Goal: Information Seeking & Learning: Learn about a topic

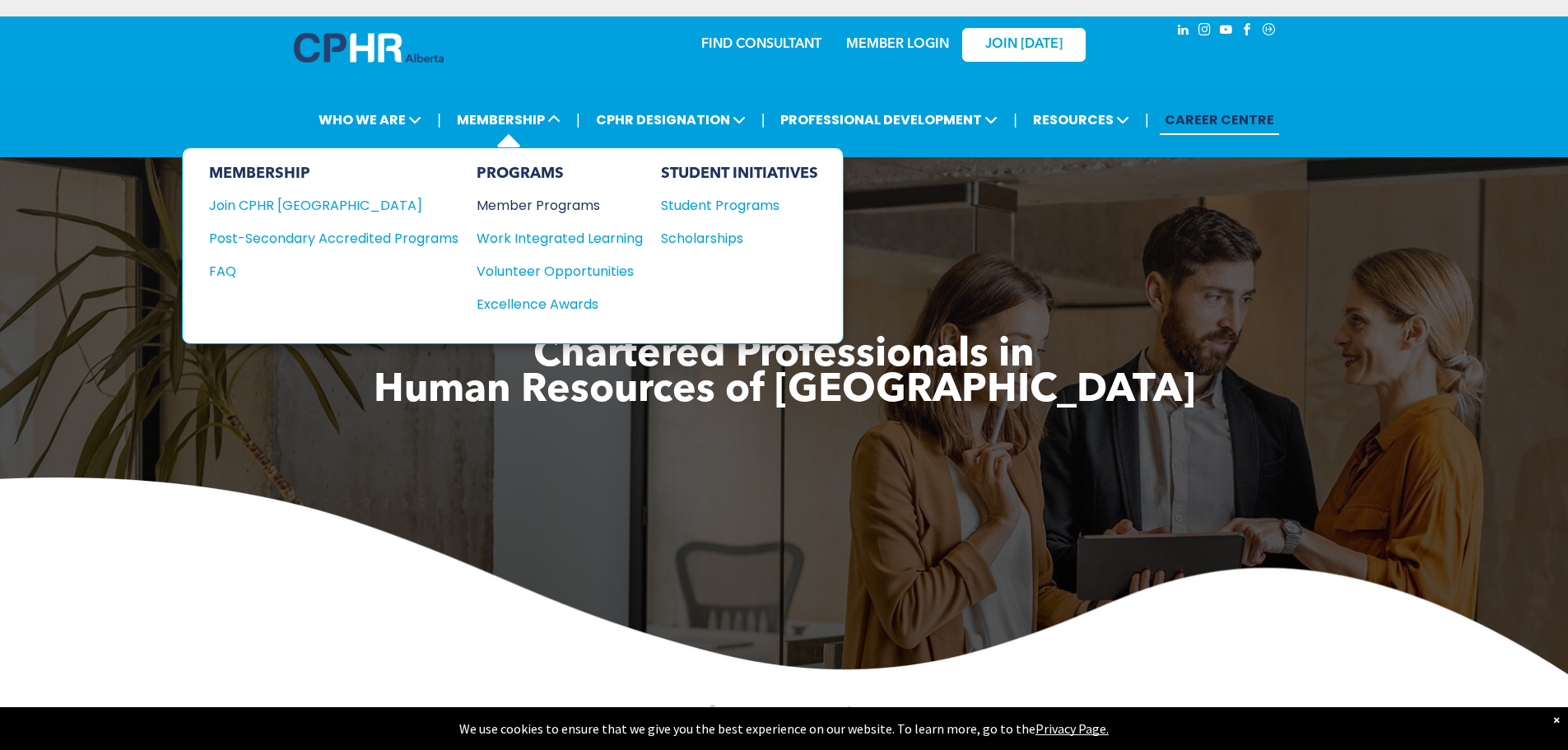
click at [521, 207] on div "Member Programs" at bounding box center [552, 204] width 150 height 20
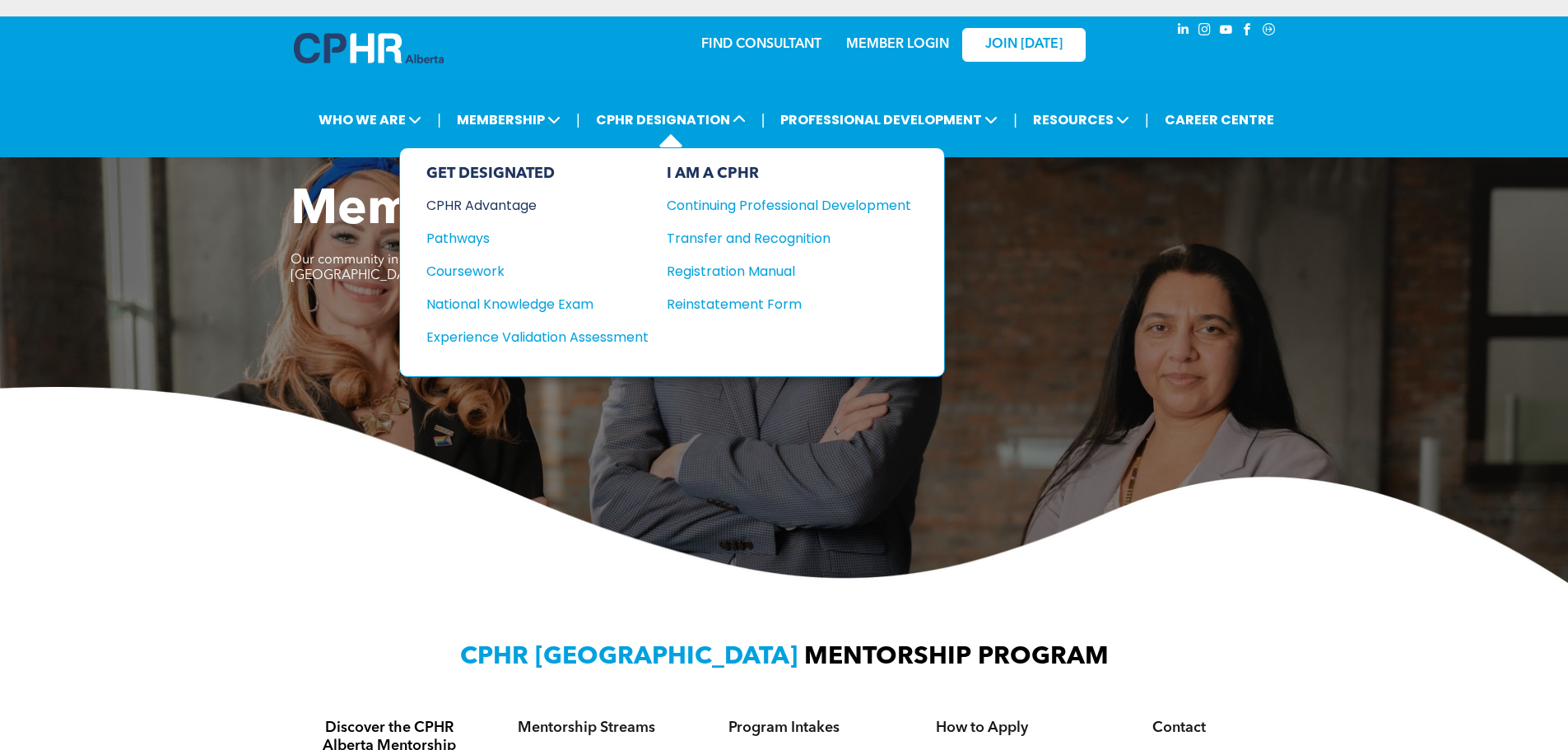
click at [495, 199] on div "CPHR Advantage" at bounding box center [527, 204] width 201 height 20
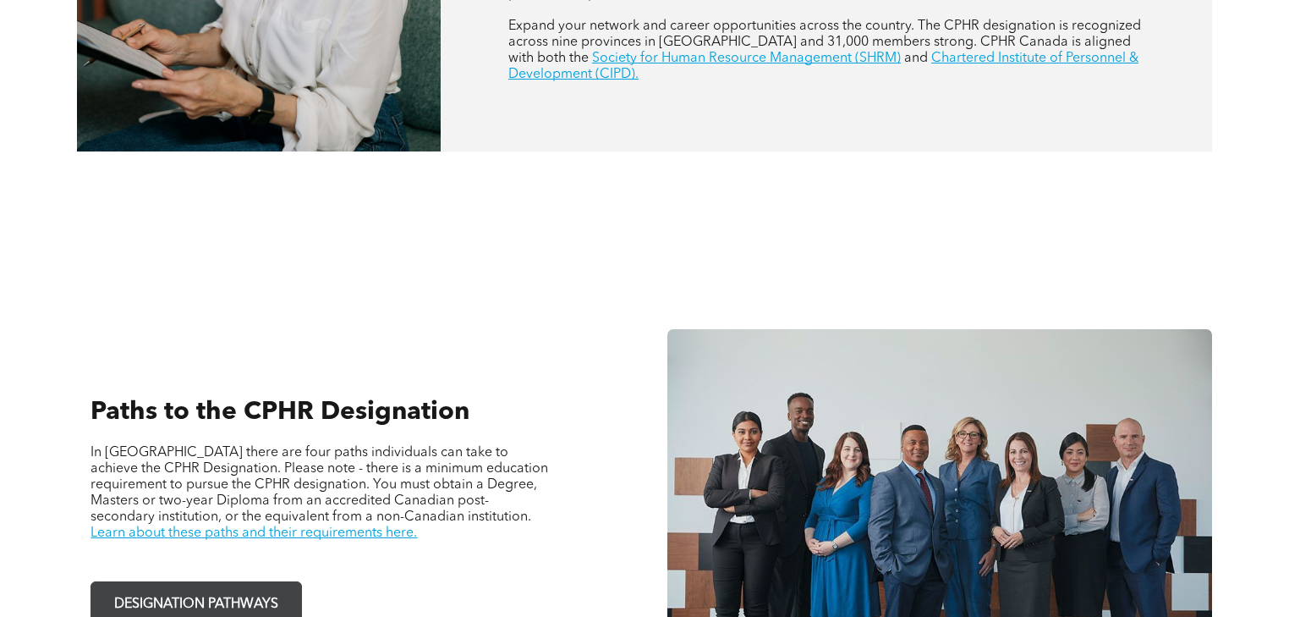
scroll to position [1134, 0]
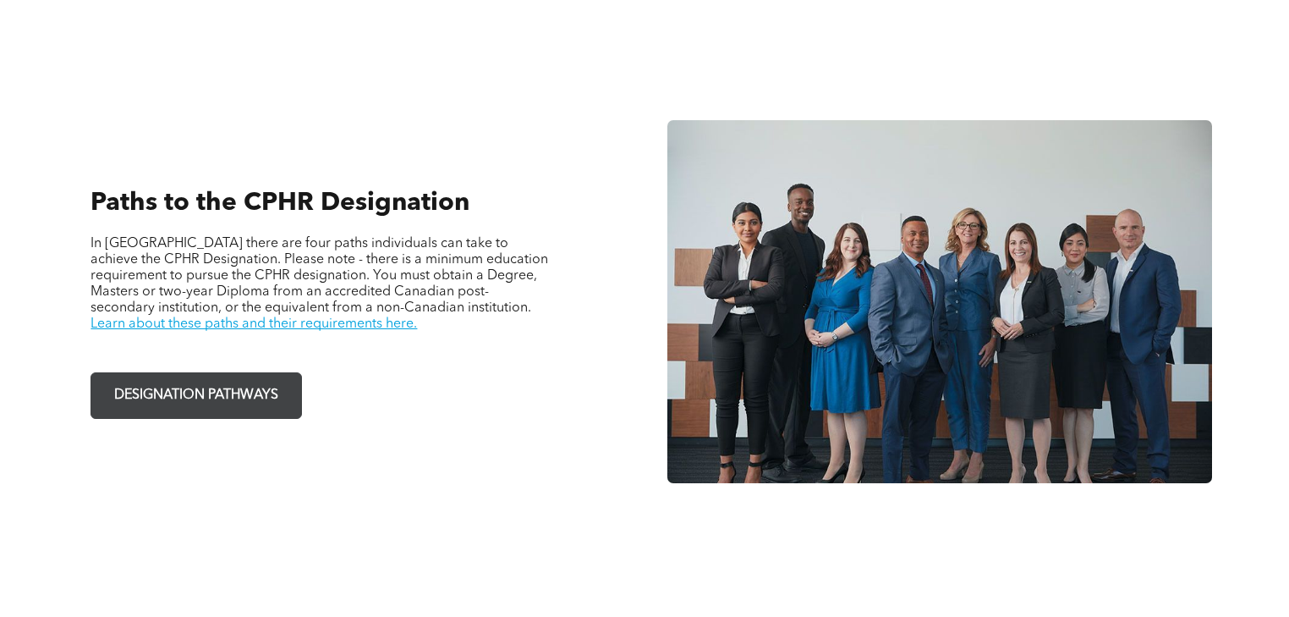
click at [216, 379] on span "DESIGNATION PATHWAYS" at bounding box center [196, 395] width 176 height 33
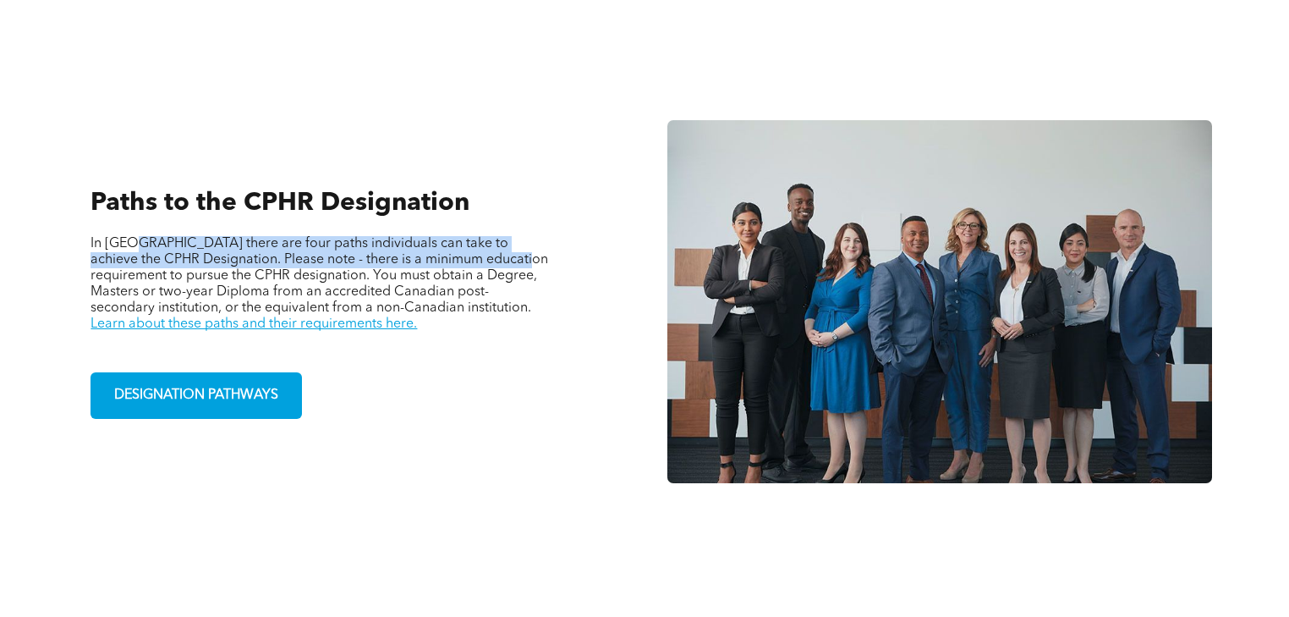
drag, startPoint x: 133, startPoint y: 229, endPoint x: 486, endPoint y: 237, distance: 352.8
click at [486, 237] on span "In Alberta there are four paths individuals can take to achieve the CPHR Design…" at bounding box center [320, 276] width 458 height 78
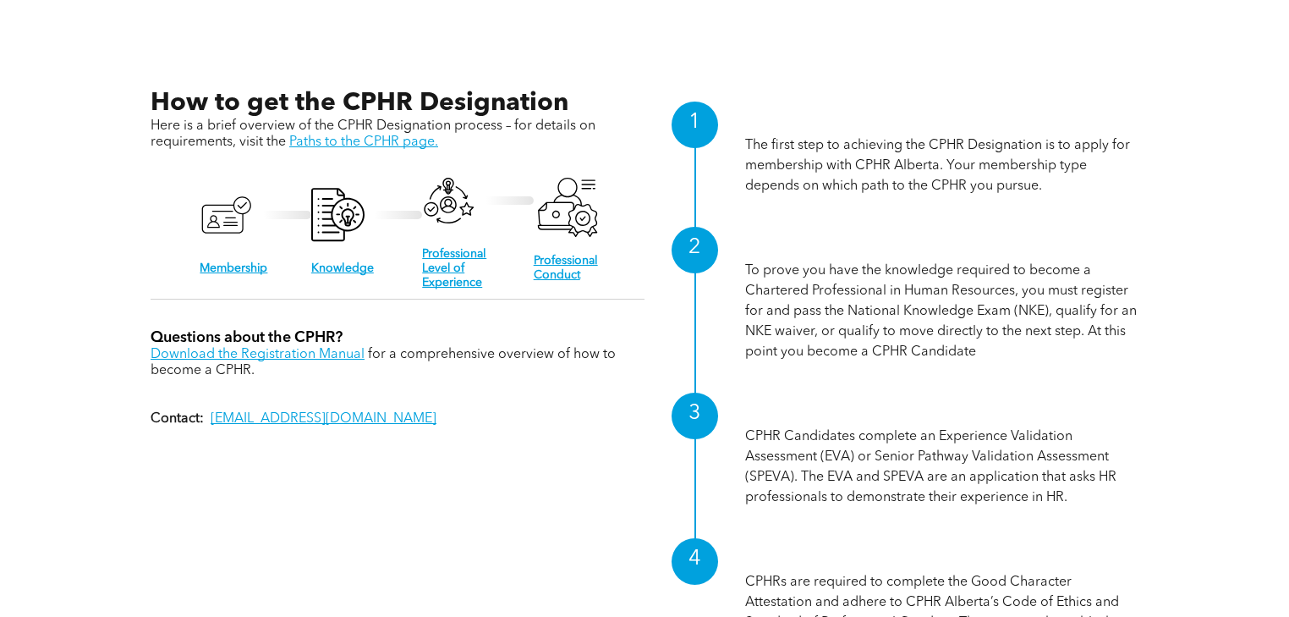
scroll to position [1675, 0]
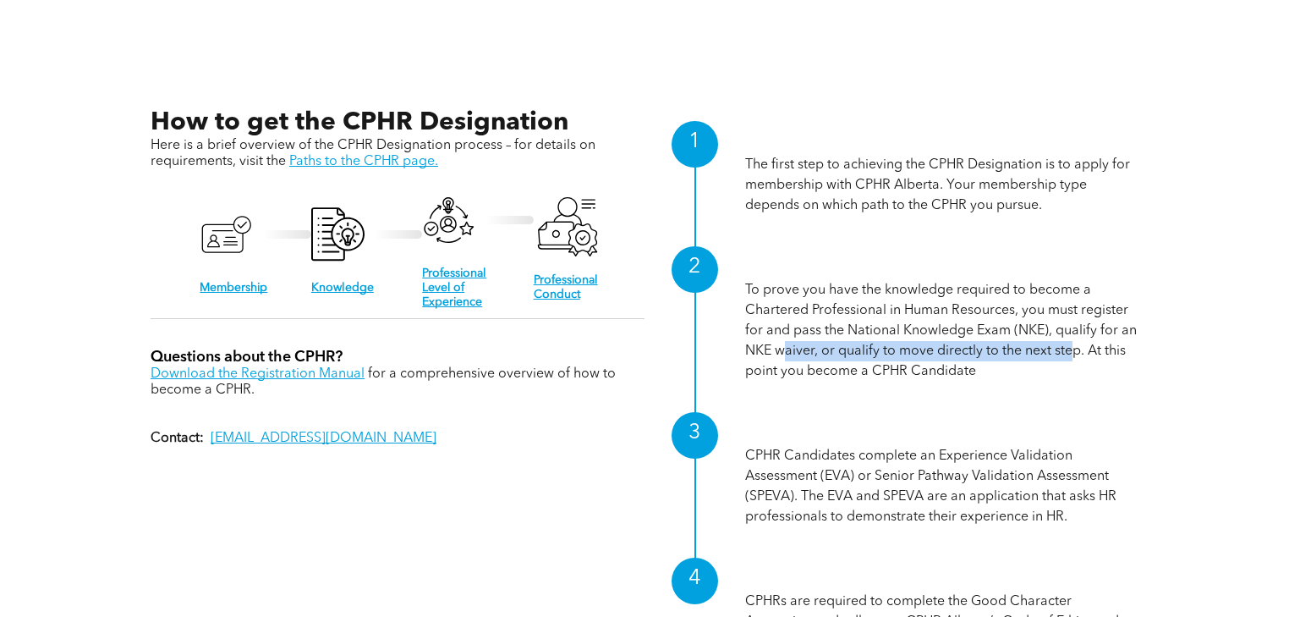
drag, startPoint x: 784, startPoint y: 333, endPoint x: 1074, endPoint y: 332, distance: 290.2
click at [1074, 332] on p "To prove you have the knowledge required to become a Chartered Professional in …" at bounding box center [941, 331] width 393 height 102
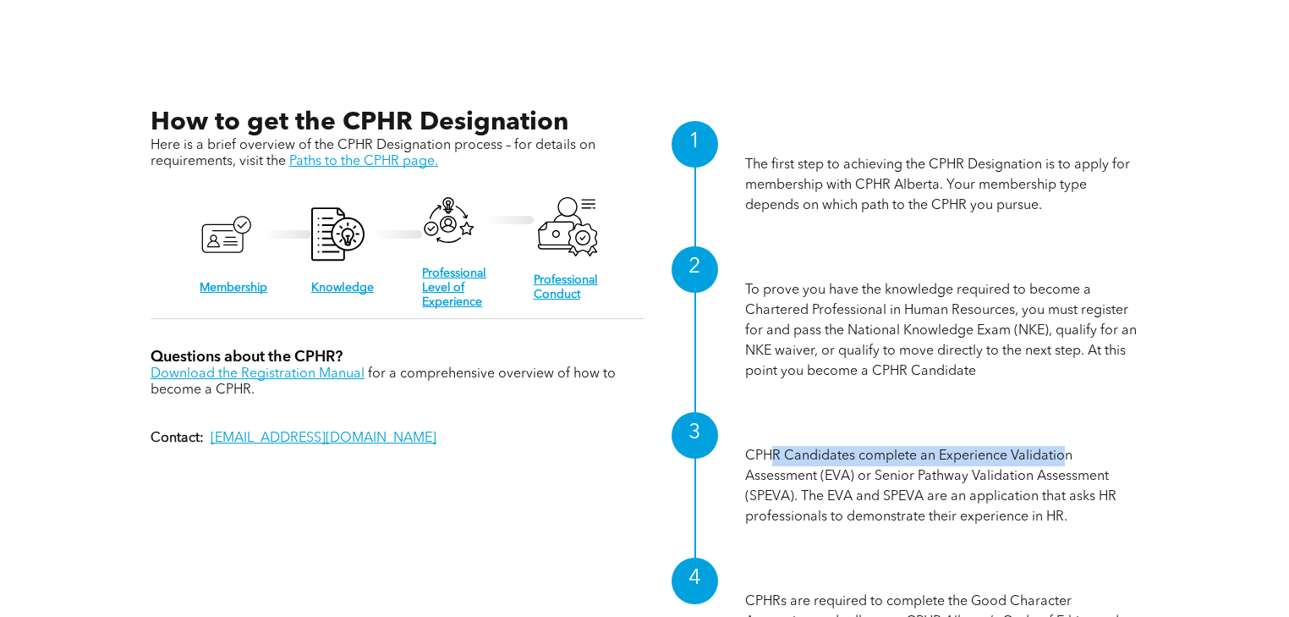
drag, startPoint x: 855, startPoint y: 440, endPoint x: 1064, endPoint y: 445, distance: 209.0
click at [1064, 446] on p "CPHR Candidates complete an Experience Validation Assessment (EVA) or Senior Pa…" at bounding box center [941, 486] width 393 height 81
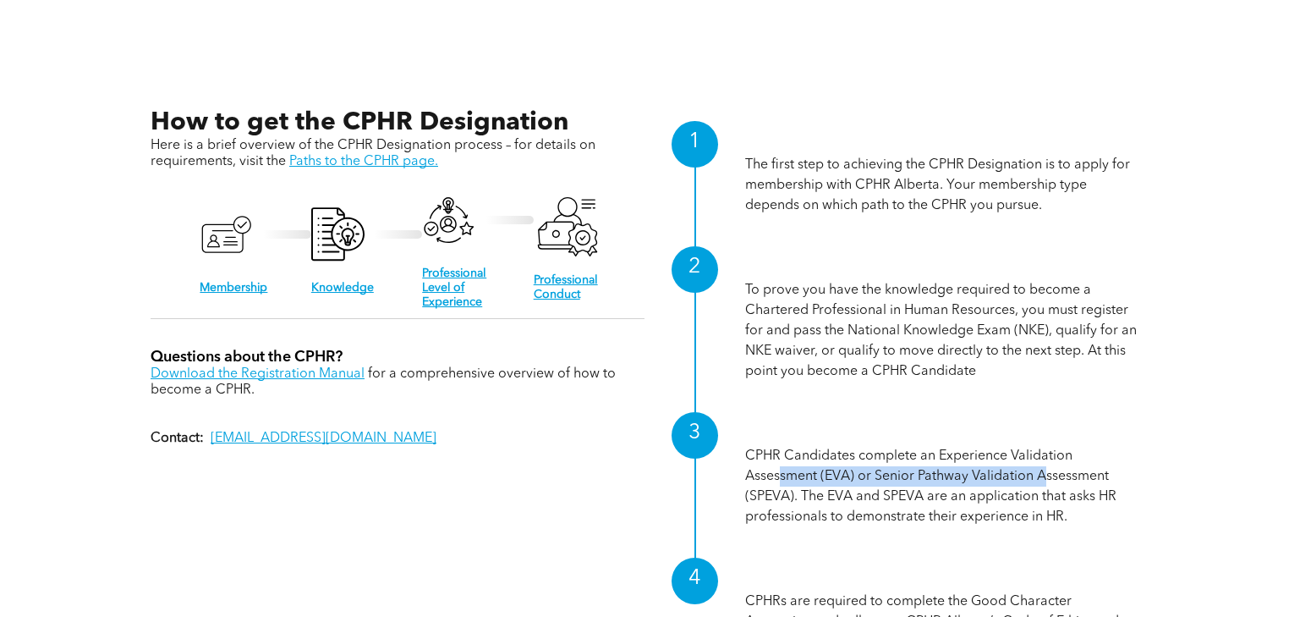
drag, startPoint x: 872, startPoint y: 466, endPoint x: 1047, endPoint y: 464, distance: 175.1
click at [1047, 464] on p "CPHR Candidates complete an Experience Validation Assessment (EVA) or Senior Pa…" at bounding box center [941, 486] width 393 height 81
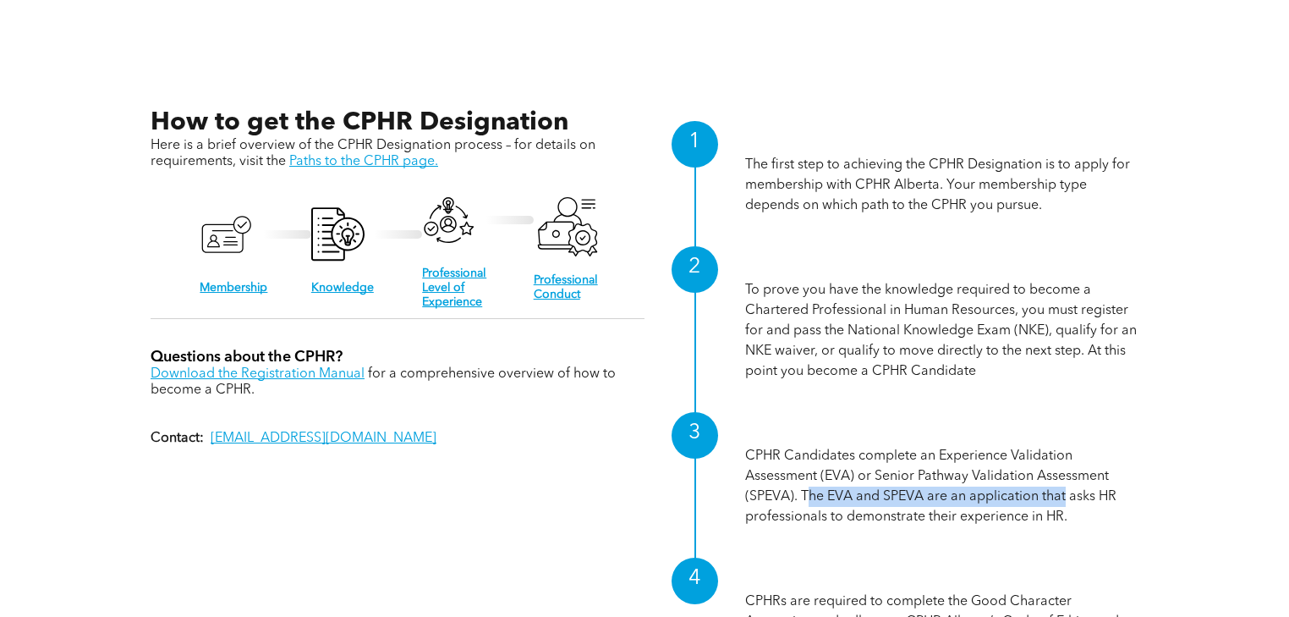
drag, startPoint x: 810, startPoint y: 480, endPoint x: 1066, endPoint y: 486, distance: 256.4
click at [1066, 486] on p "CPHR Candidates complete an Experience Validation Assessment (EVA) or Senior Pa…" at bounding box center [941, 486] width 393 height 81
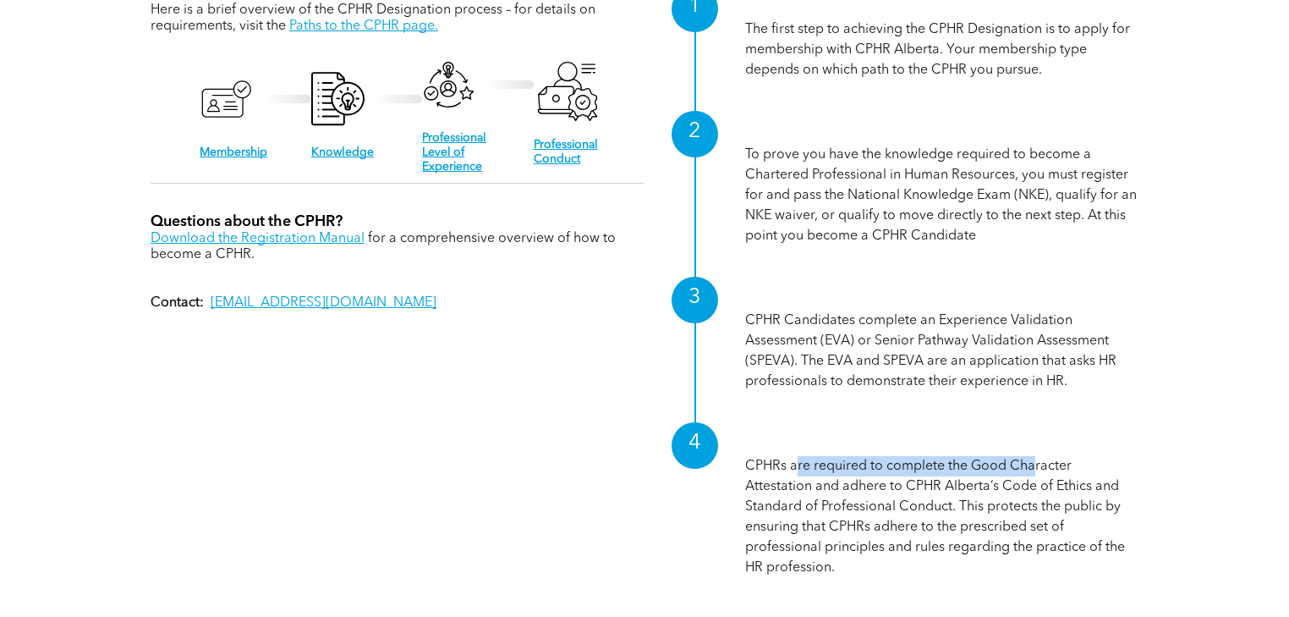
drag, startPoint x: 829, startPoint y: 458, endPoint x: 1035, endPoint y: 453, distance: 205.6
click at [1035, 456] on p "CPHRs are required to complete the Good Character Attestation and adhere to CPH…" at bounding box center [941, 517] width 393 height 122
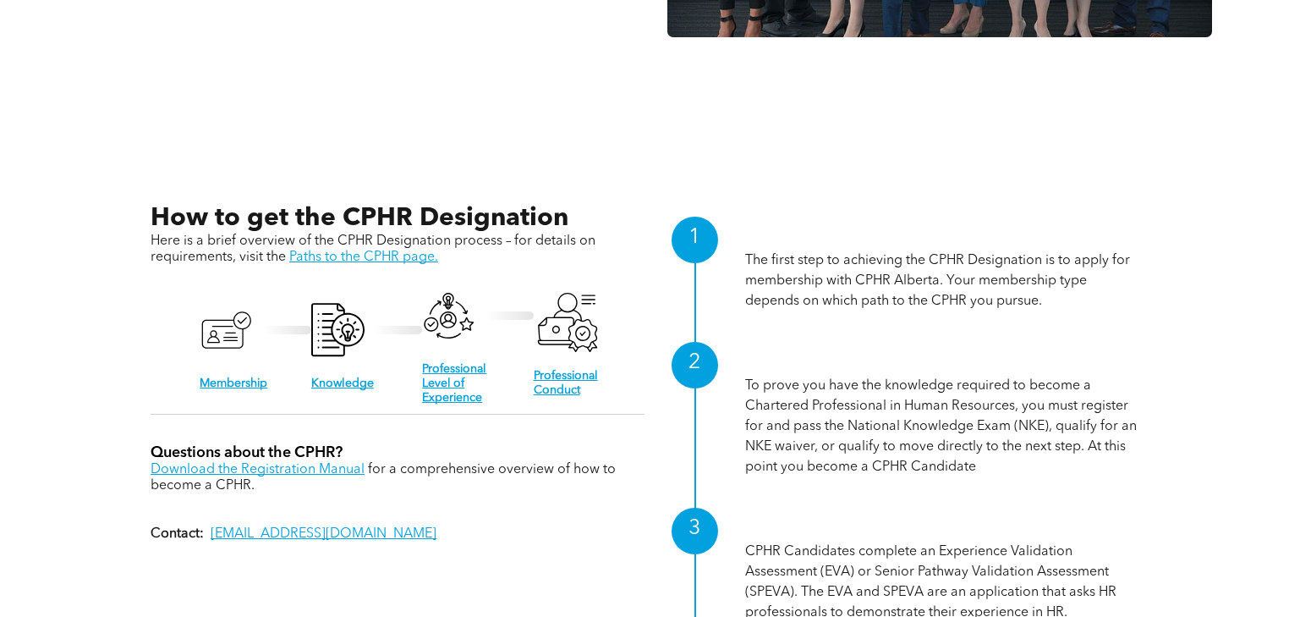
scroll to position [1540, 0]
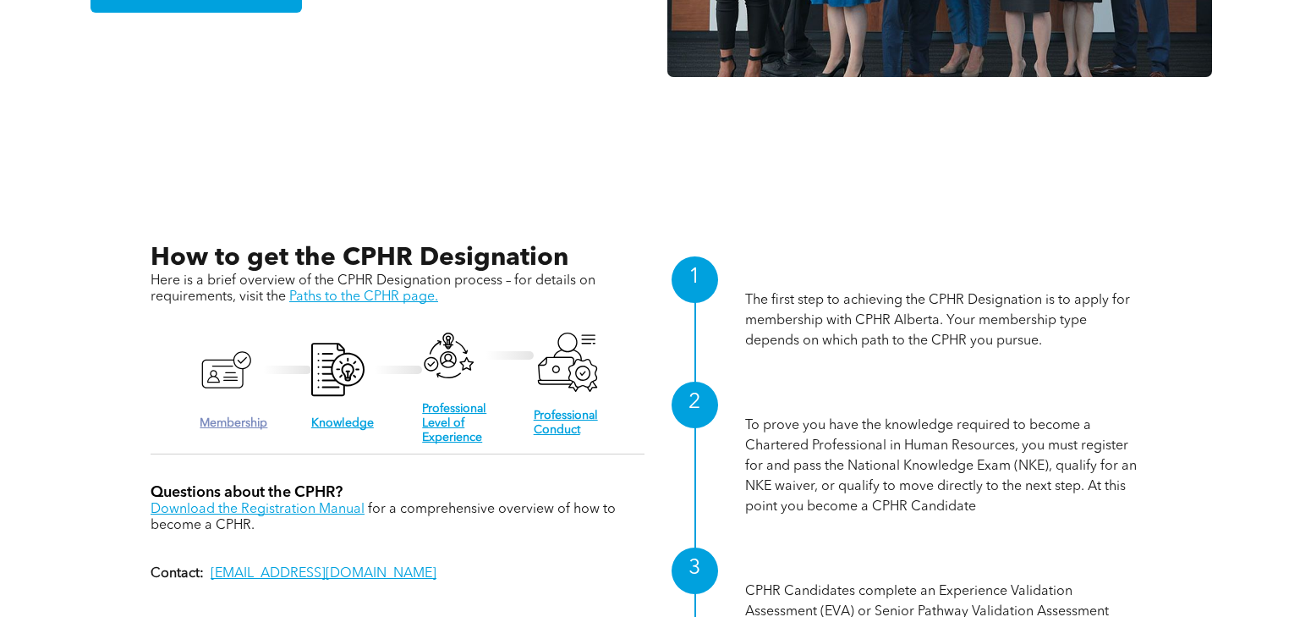
click at [239, 417] on link "Membership" at bounding box center [234, 423] width 68 height 12
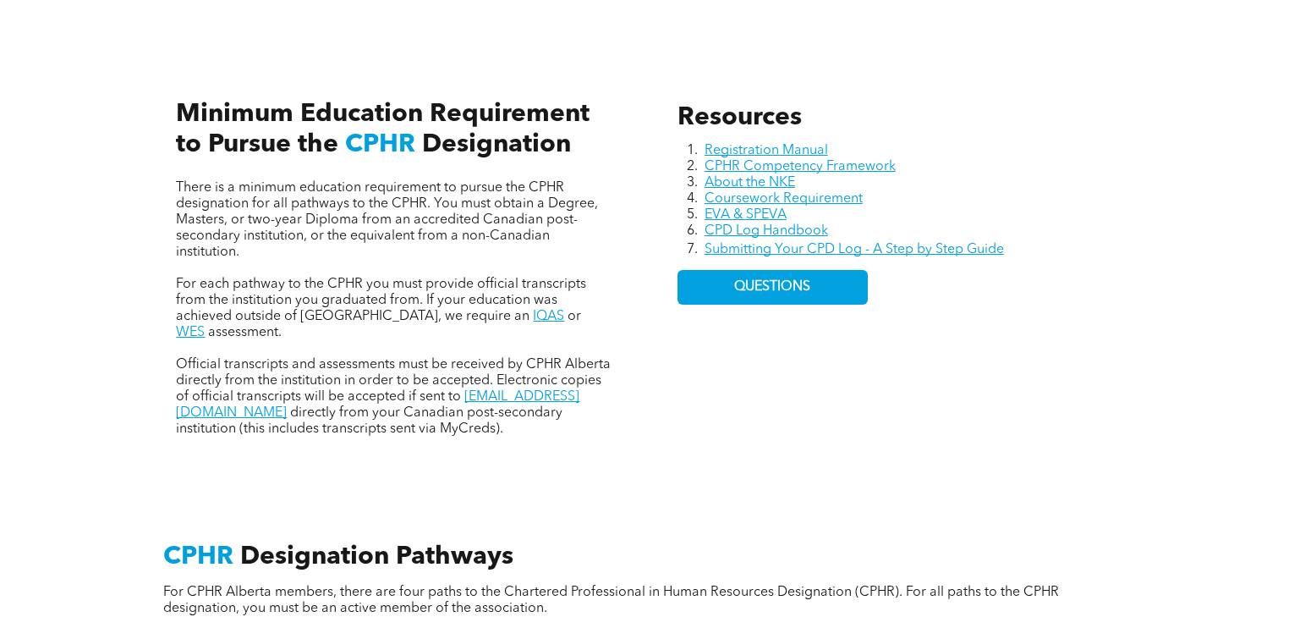
scroll to position [812, 0]
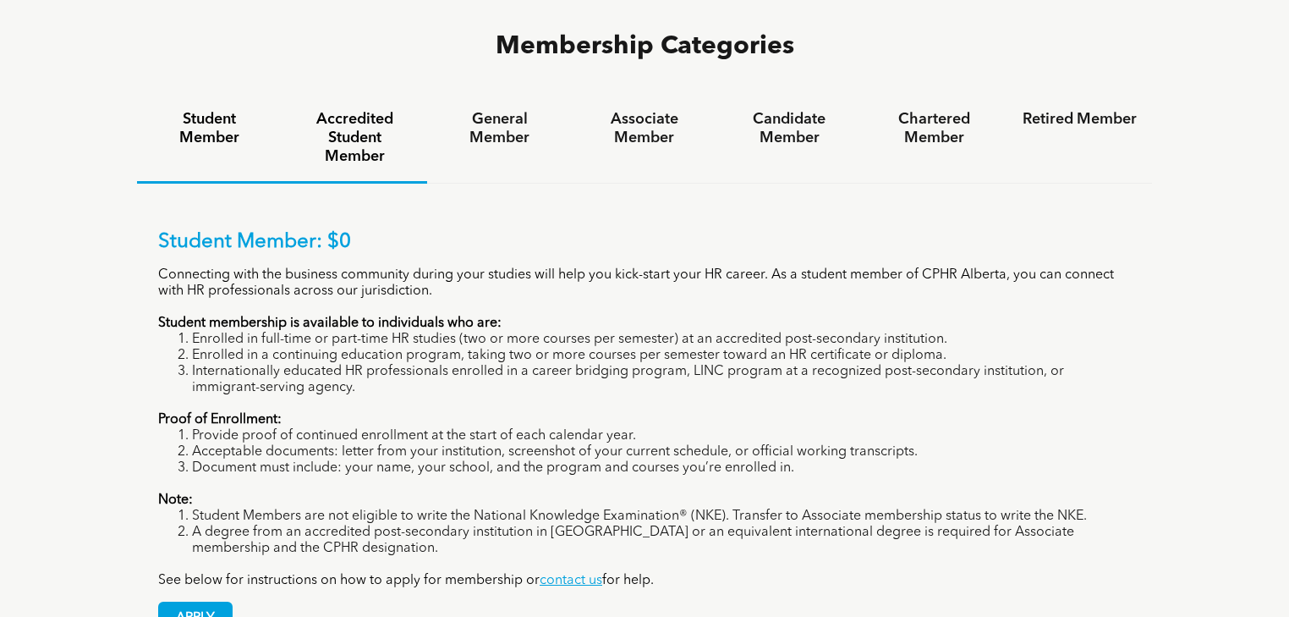
scroll to position [1150, 0]
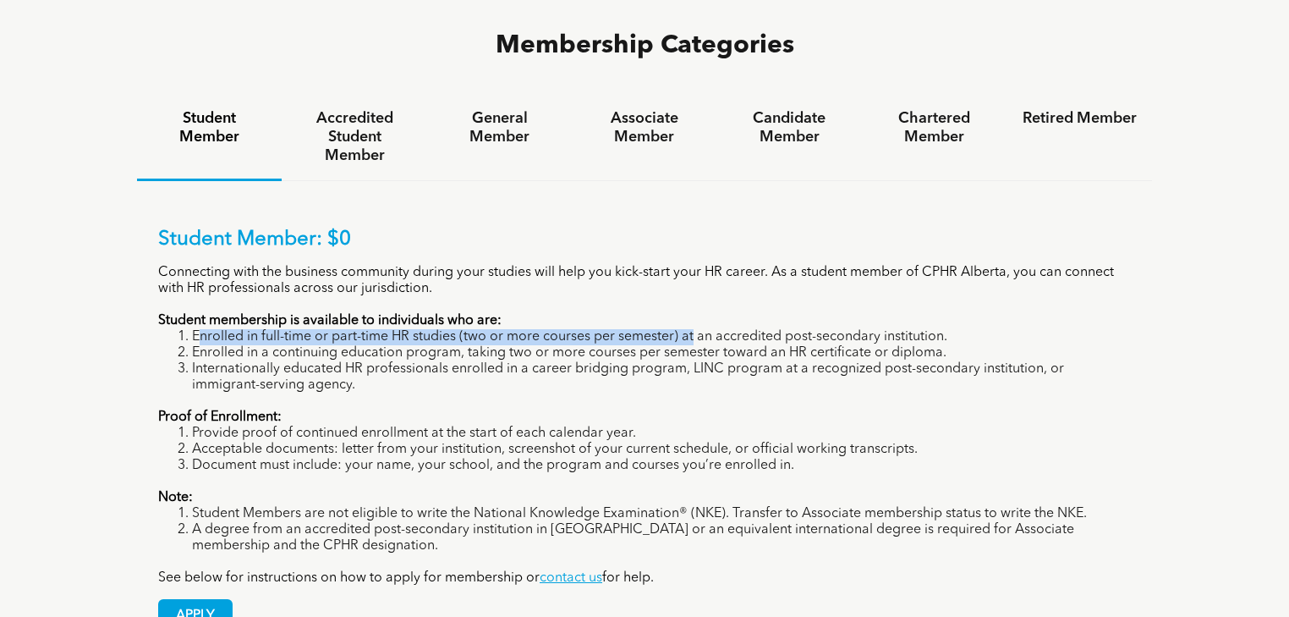
drag, startPoint x: 200, startPoint y: 260, endPoint x: 693, endPoint y: 261, distance: 492.3
click at [693, 329] on li "Enrolled in full-time or part-time HR studies (two or more courses per semester…" at bounding box center [661, 337] width 939 height 16
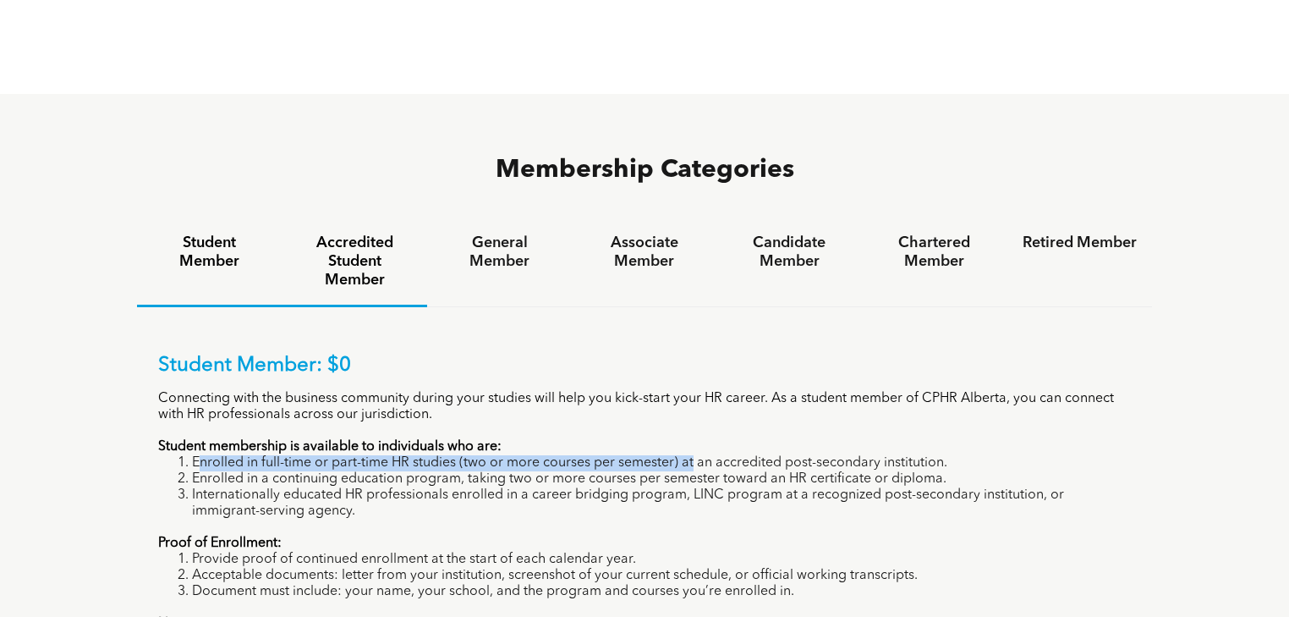
scroll to position [1015, 0]
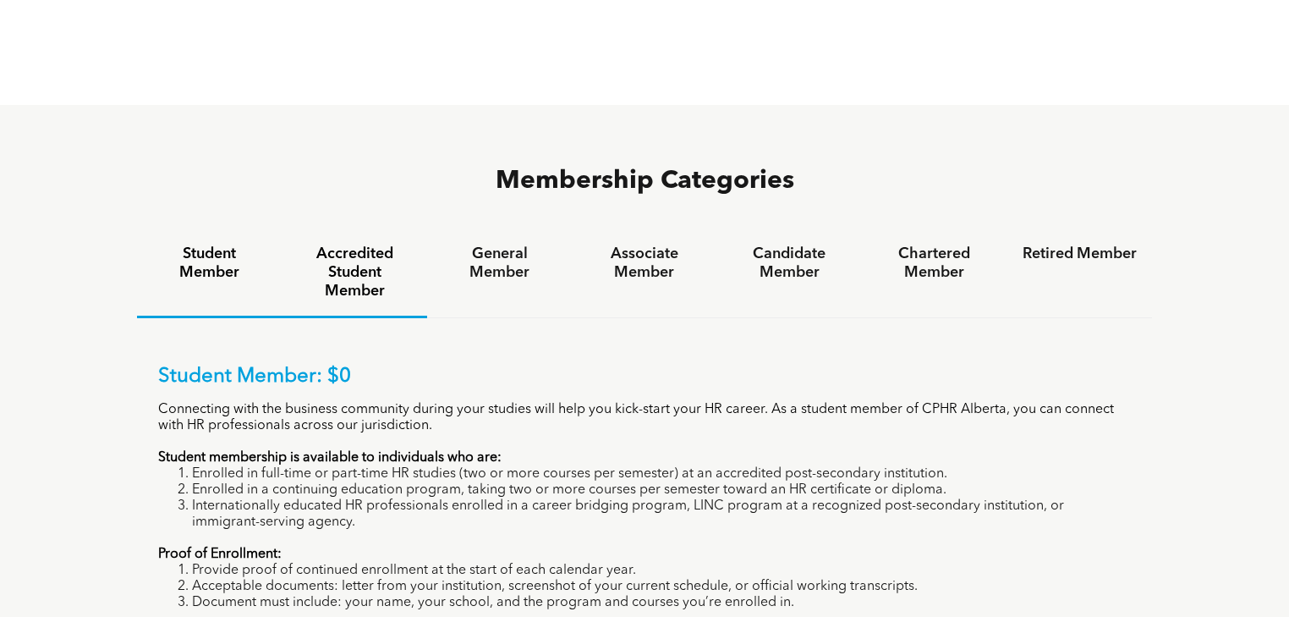
click at [319, 244] on h4 "Accredited Student Member" at bounding box center [354, 272] width 114 height 56
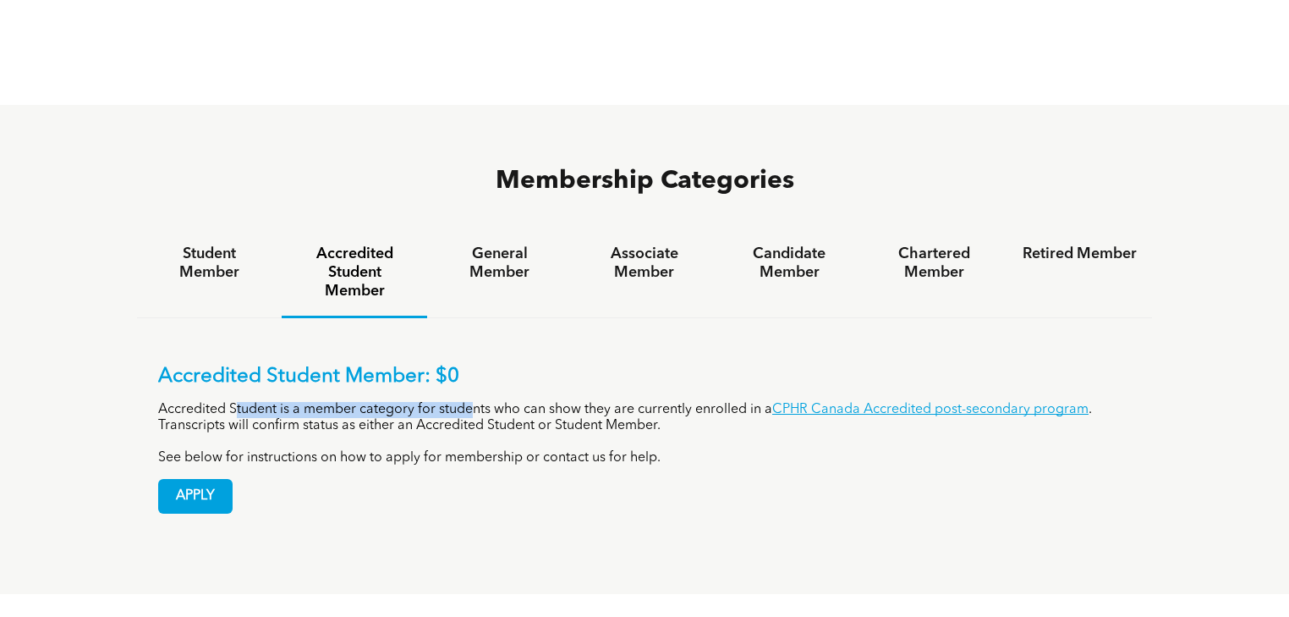
drag, startPoint x: 236, startPoint y: 331, endPoint x: 420, endPoint y: 311, distance: 184.6
click at [477, 402] on p "Accredited Student is a member category for students who can show they are curr…" at bounding box center [644, 418] width 973 height 32
click at [210, 244] on h4 "Student Member" at bounding box center [209, 262] width 114 height 37
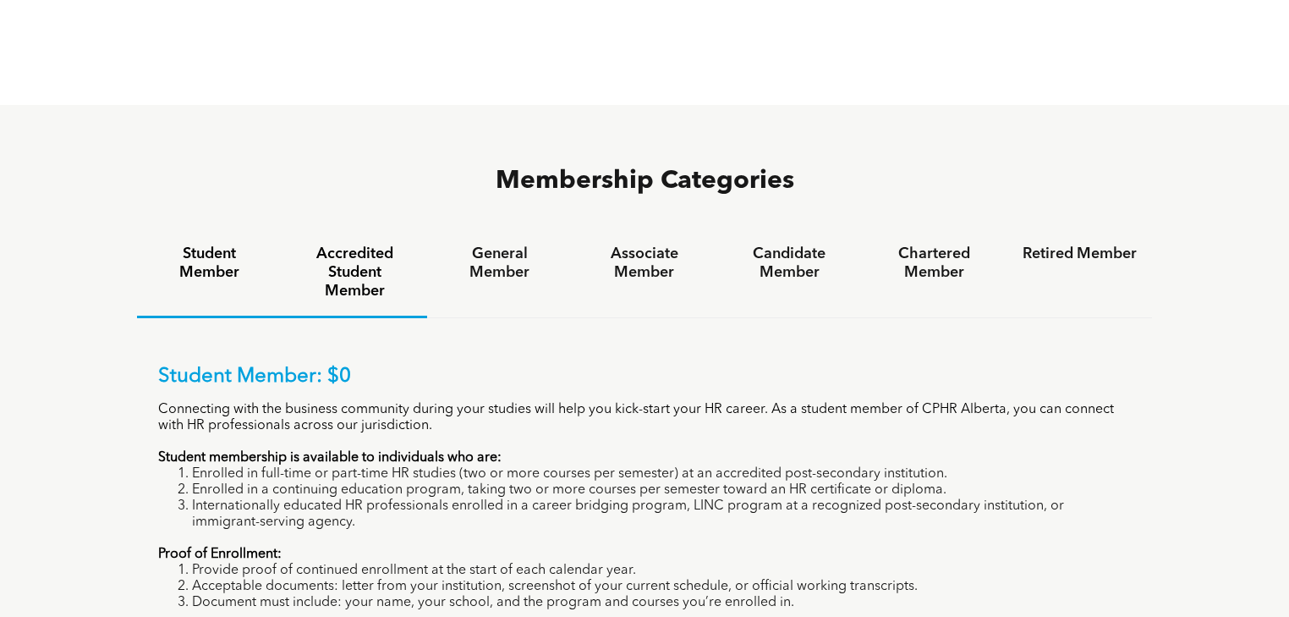
click at [336, 244] on h4 "Accredited Student Member" at bounding box center [354, 272] width 114 height 56
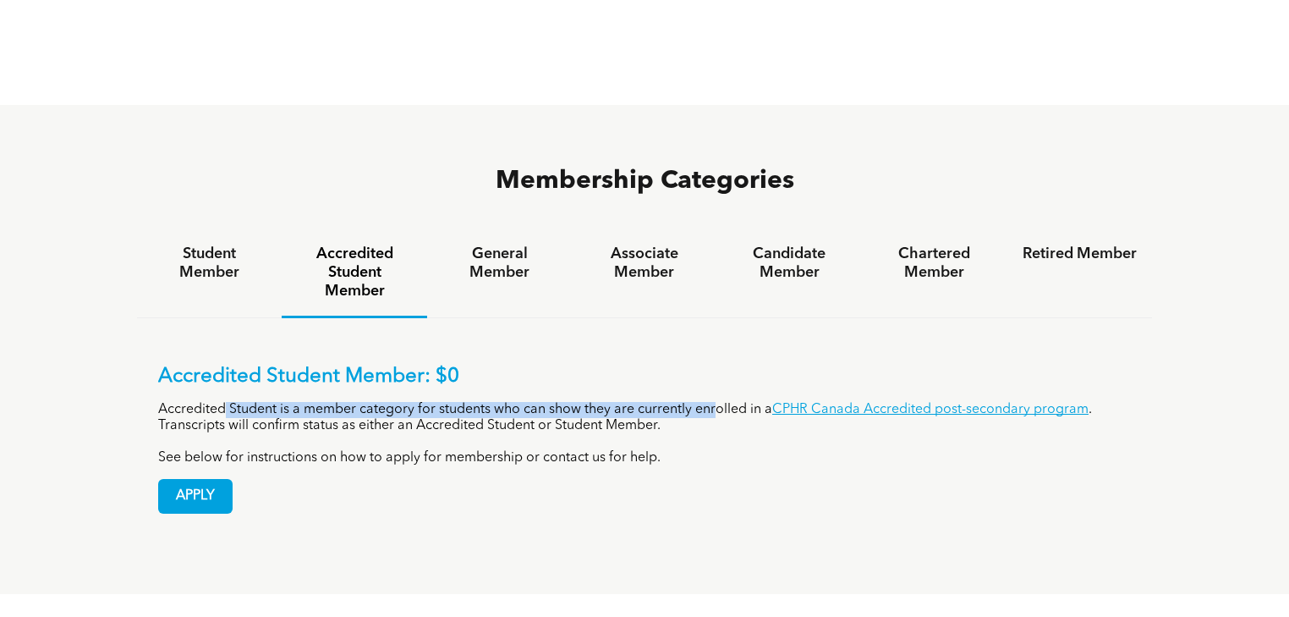
drag, startPoint x: 243, startPoint y: 333, endPoint x: 715, endPoint y: 332, distance: 472.0
click at [715, 402] on p "Accredited Student is a member category for students who can show they are curr…" at bounding box center [644, 418] width 973 height 32
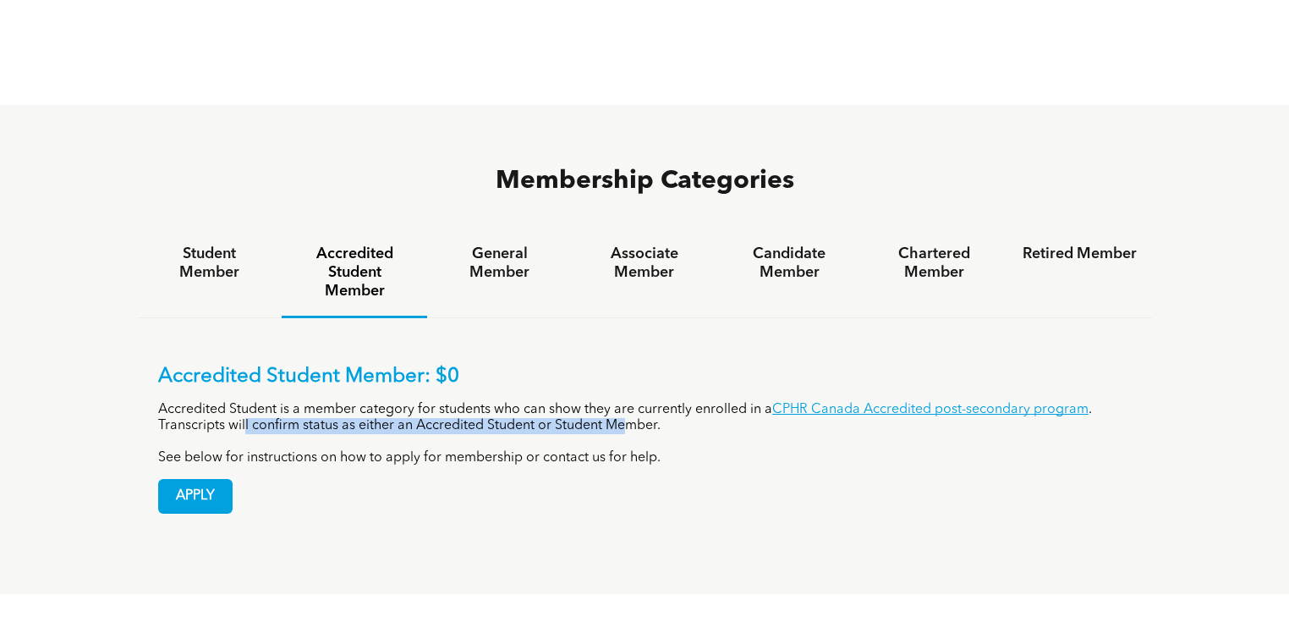
drag, startPoint x: 352, startPoint y: 346, endPoint x: 631, endPoint y: 348, distance: 279.2
click at [631, 402] on p "Accredited Student is a member category for students who can show they are curr…" at bounding box center [644, 418] width 973 height 32
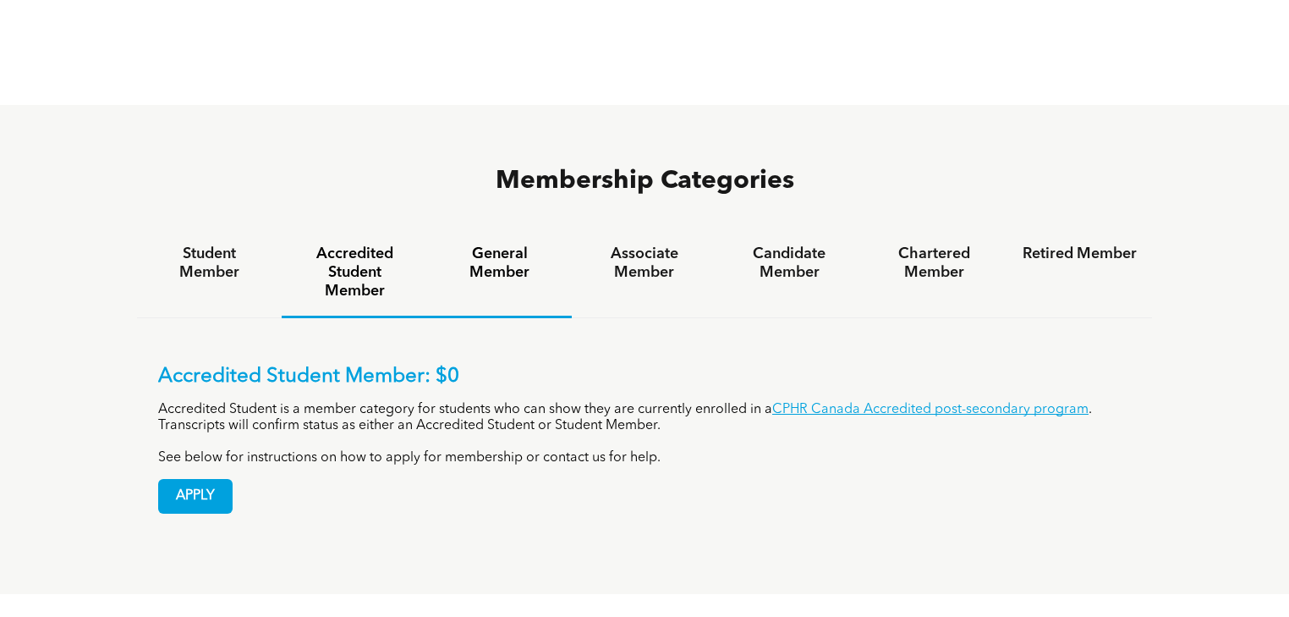
click at [498, 244] on h4 "General Member" at bounding box center [499, 262] width 114 height 37
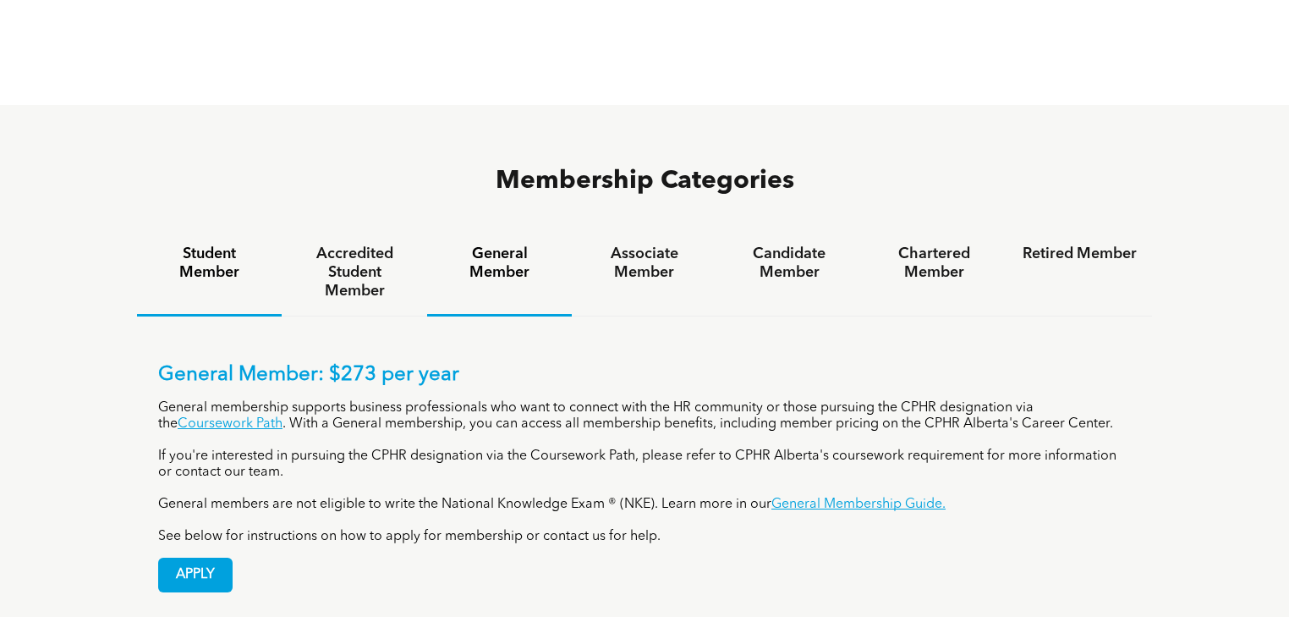
click at [181, 244] on h4 "Student Member" at bounding box center [209, 262] width 114 height 37
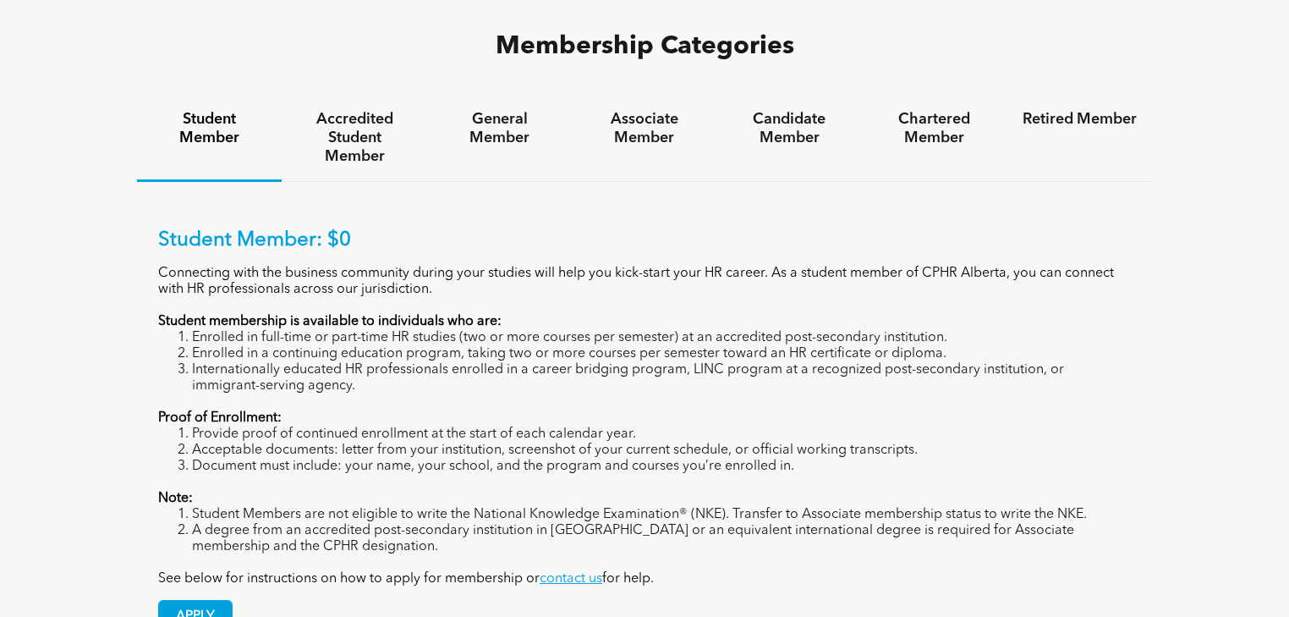
scroll to position [1150, 0]
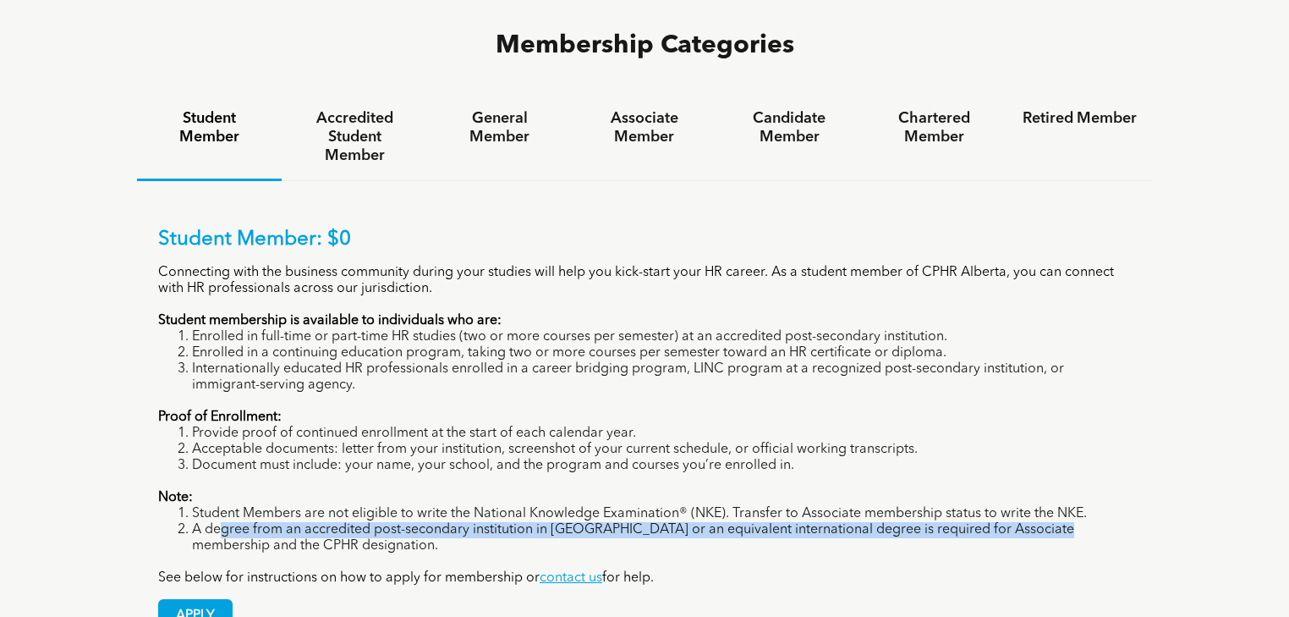
drag, startPoint x: 222, startPoint y: 450, endPoint x: 1062, endPoint y: 458, distance: 840.9
click at [1062, 522] on li "A degree from an accredited post-secondary institution in Canada or an equivale…" at bounding box center [661, 538] width 939 height 32
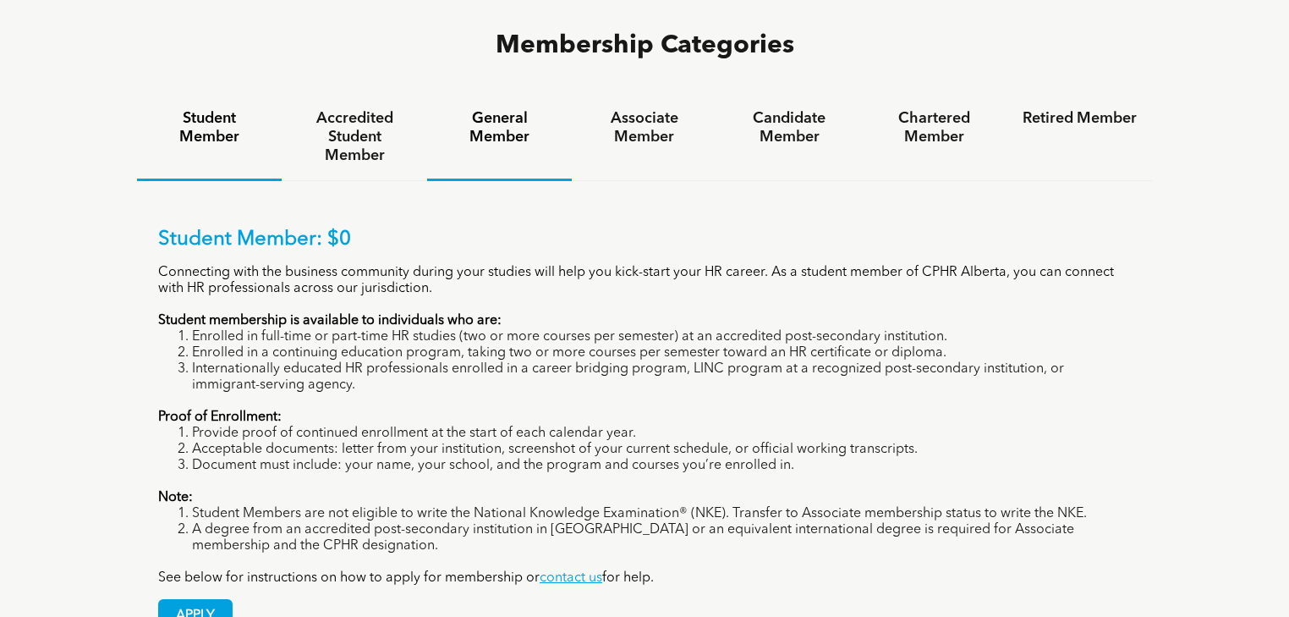
click at [493, 94] on div "General Member" at bounding box center [499, 137] width 145 height 87
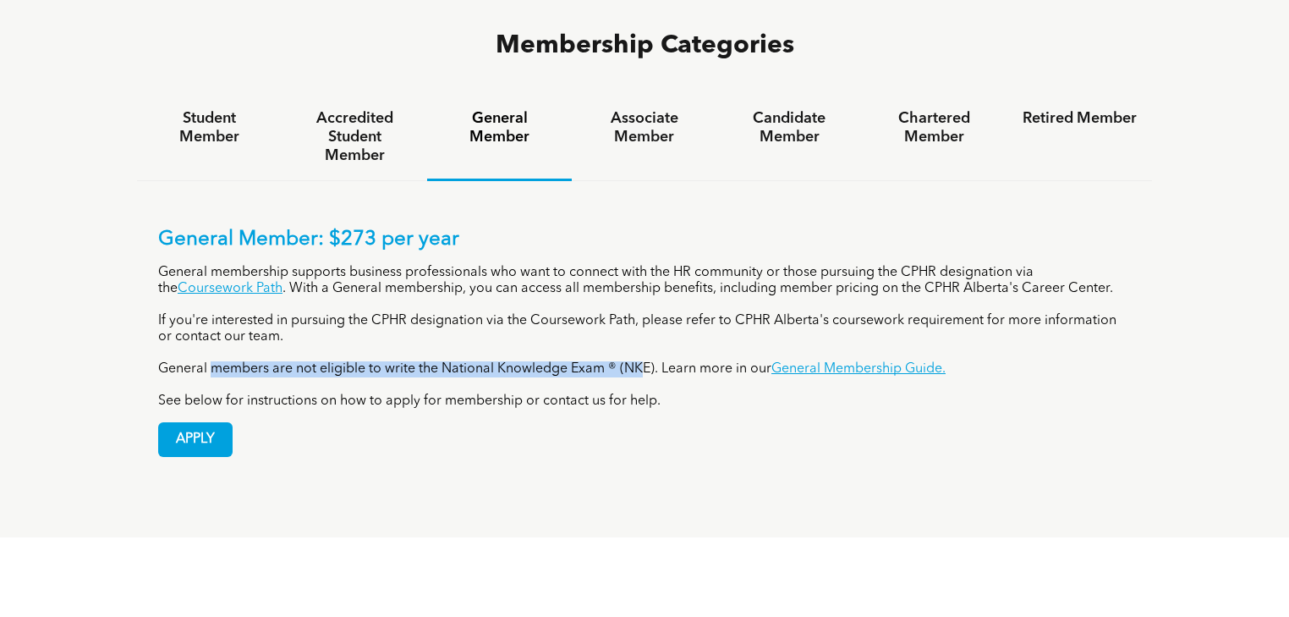
drag, startPoint x: 213, startPoint y: 287, endPoint x: 645, endPoint y: 284, distance: 431.4
click at [645, 361] on p "General members are not eligible to write the National Knowledge Exam ® (NKE). …" at bounding box center [644, 369] width 973 height 16
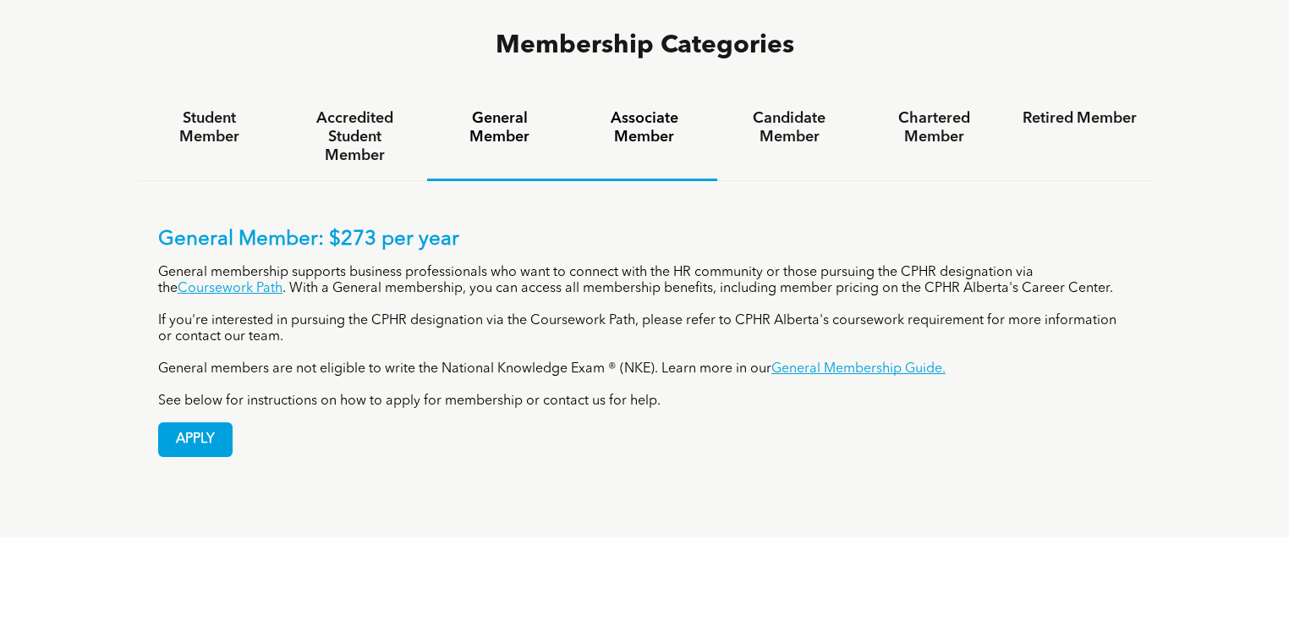
click at [664, 109] on h4 "Associate Member" at bounding box center [644, 127] width 114 height 37
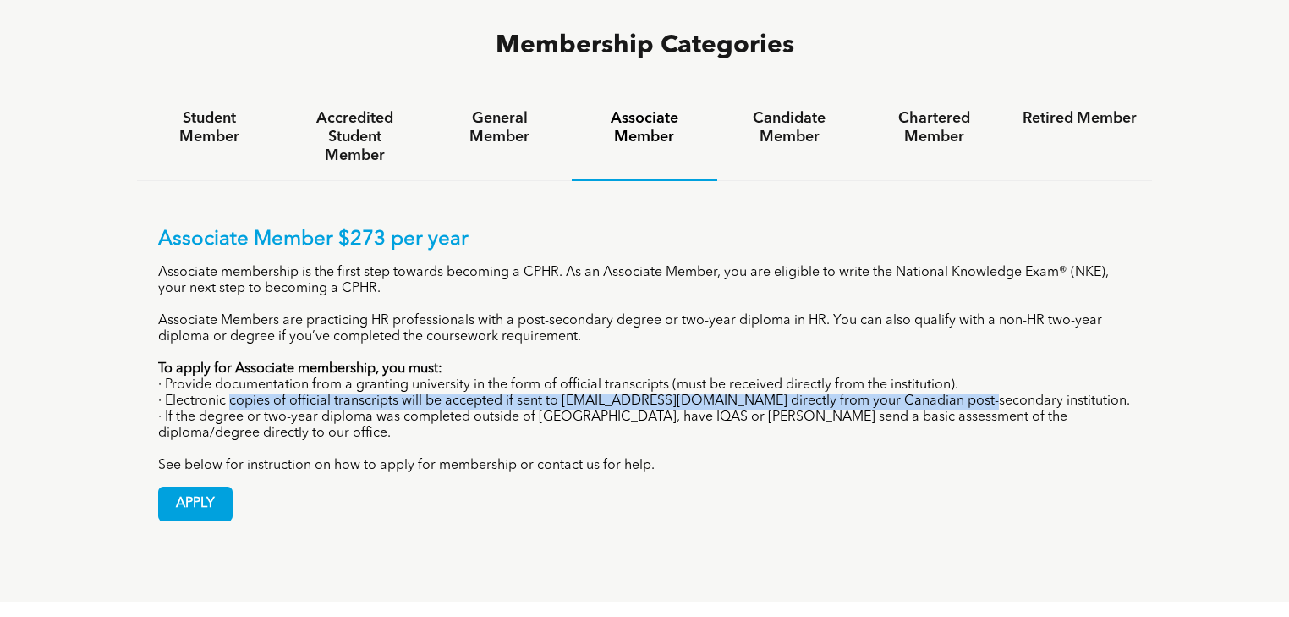
drag, startPoint x: 230, startPoint y: 321, endPoint x: 957, endPoint y: 328, distance: 726.7
click at [957, 393] on p "· Electronic copies of official transcripts will be accepted if sent to registr…" at bounding box center [644, 401] width 973 height 16
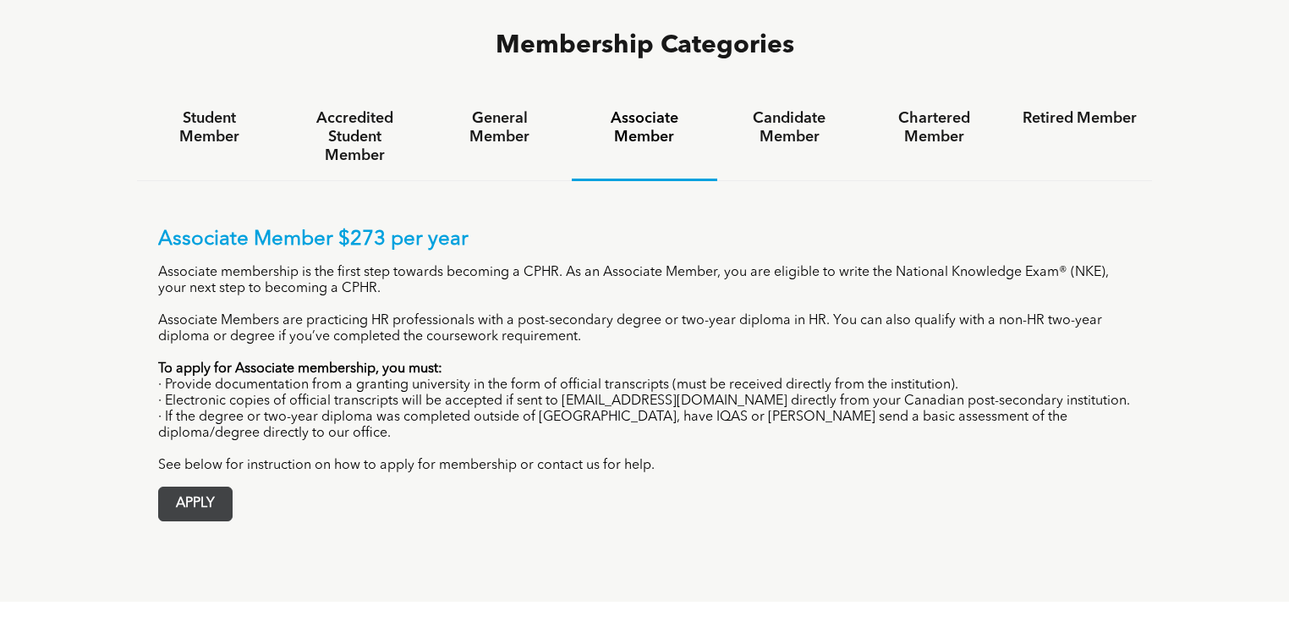
click at [205, 487] on span "APPLY" at bounding box center [195, 503] width 73 height 33
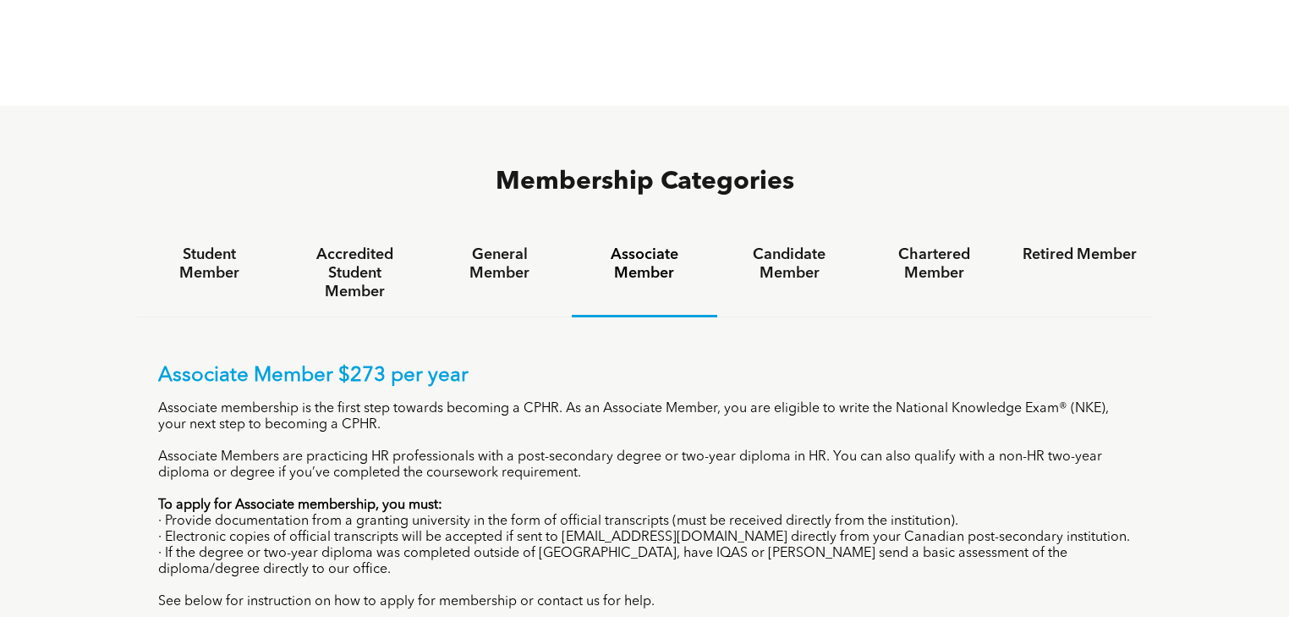
scroll to position [1015, 0]
click at [358, 244] on h4 "Accredited Student Member" at bounding box center [354, 272] width 114 height 56
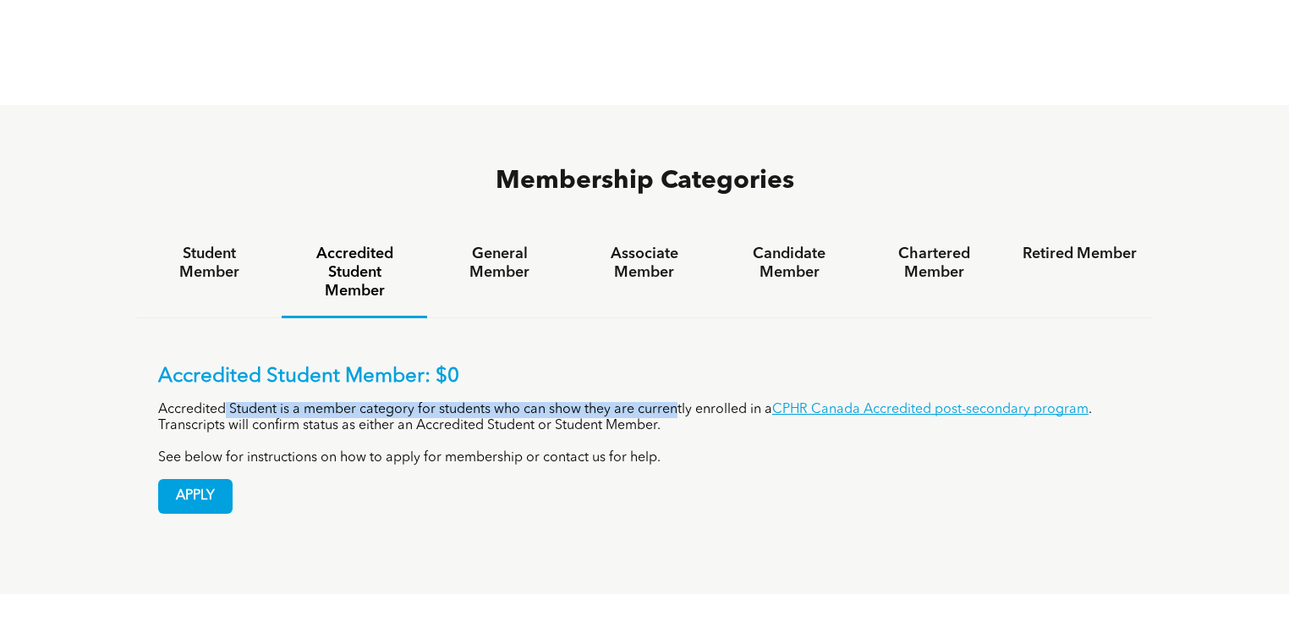
drag, startPoint x: 227, startPoint y: 331, endPoint x: 675, endPoint y: 334, distance: 448.3
click at [675, 402] on p "Accredited Student is a member category for students who can show they are curr…" at bounding box center [644, 418] width 973 height 32
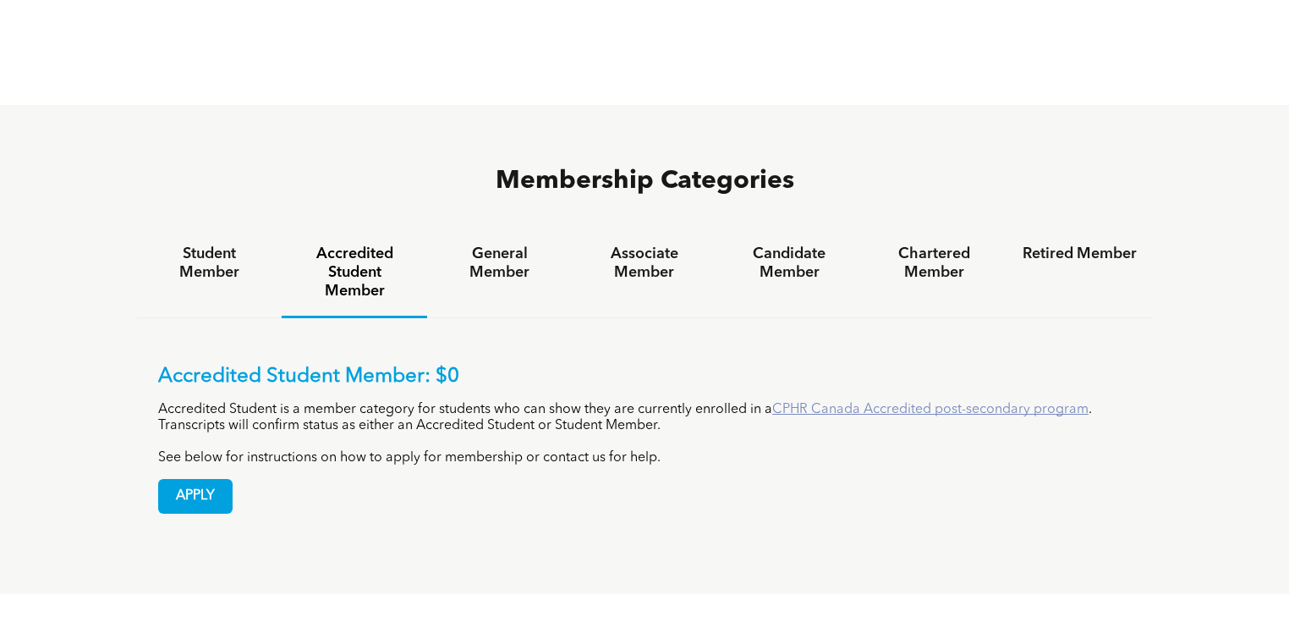
click at [846, 403] on link "CPHR Canada Accredited post-secondary program" at bounding box center [930, 410] width 316 height 14
click at [518, 244] on h4 "General Member" at bounding box center [499, 262] width 114 height 37
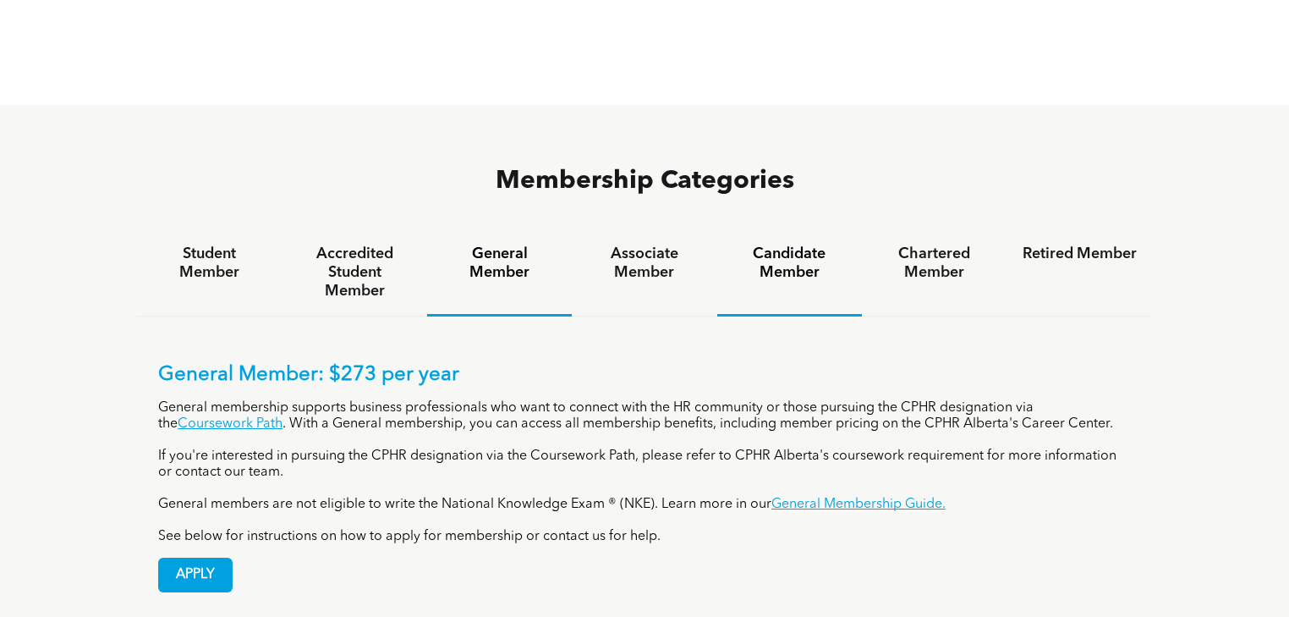
click at [812, 244] on h4 "Candidate Member" at bounding box center [790, 262] width 114 height 37
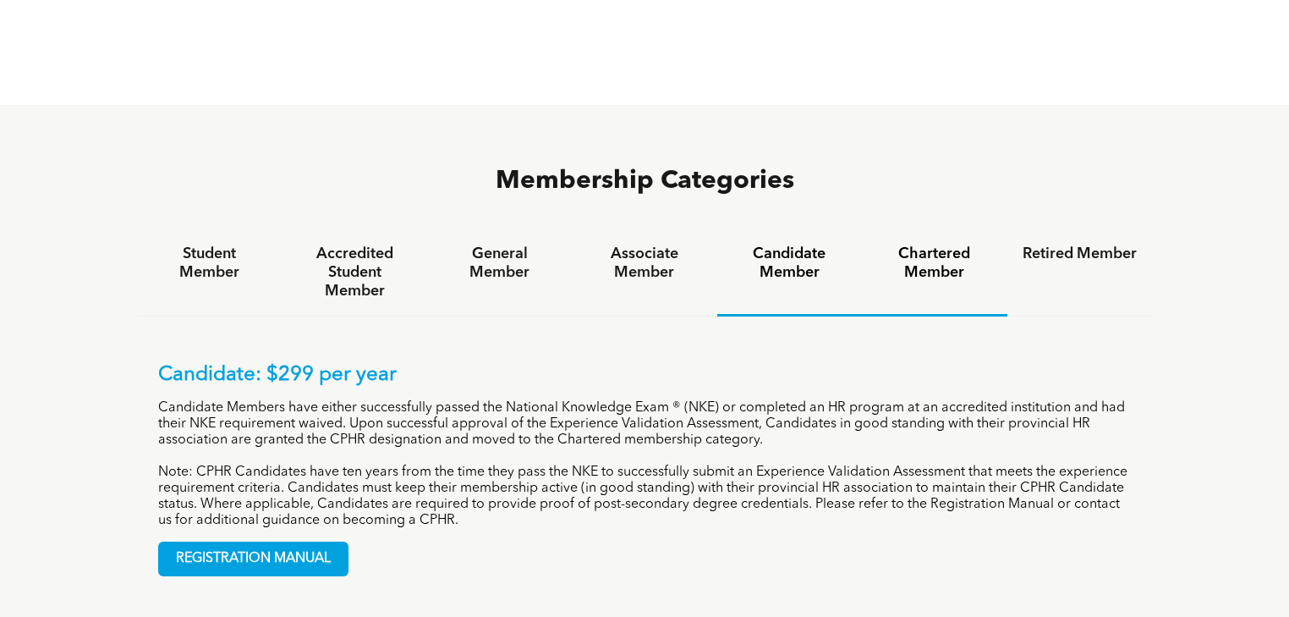
click at [943, 244] on h4 "Chartered Member" at bounding box center [934, 262] width 114 height 37
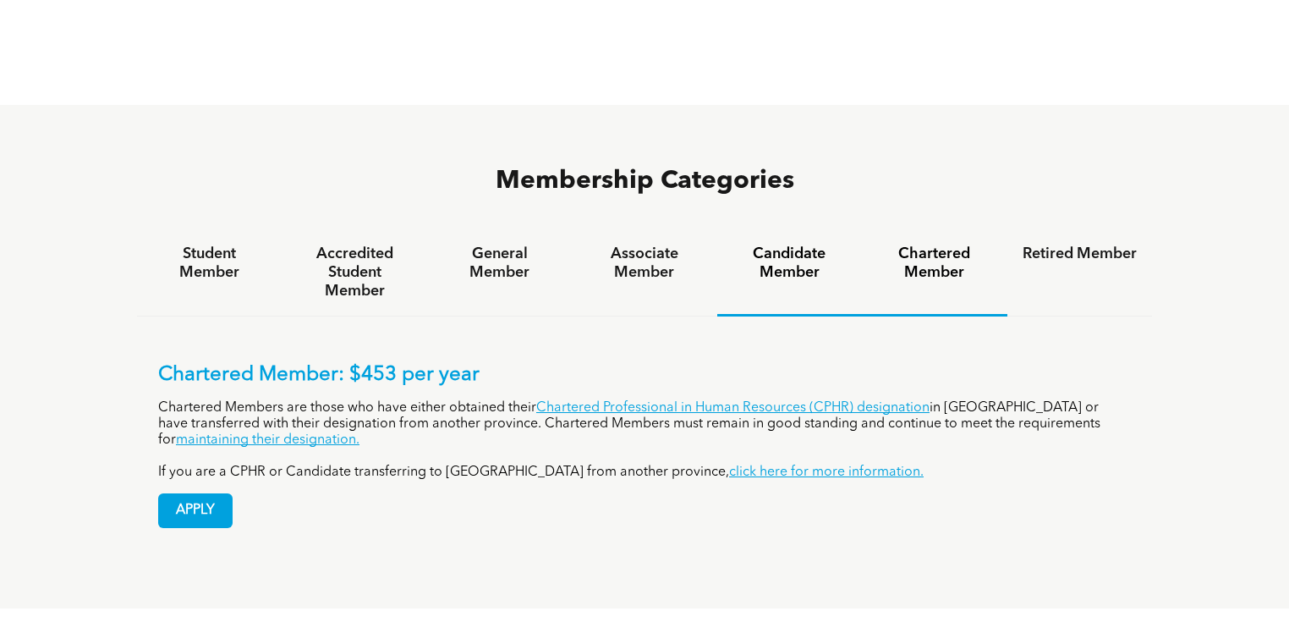
click at [817, 244] on h4 "Candidate Member" at bounding box center [790, 262] width 114 height 37
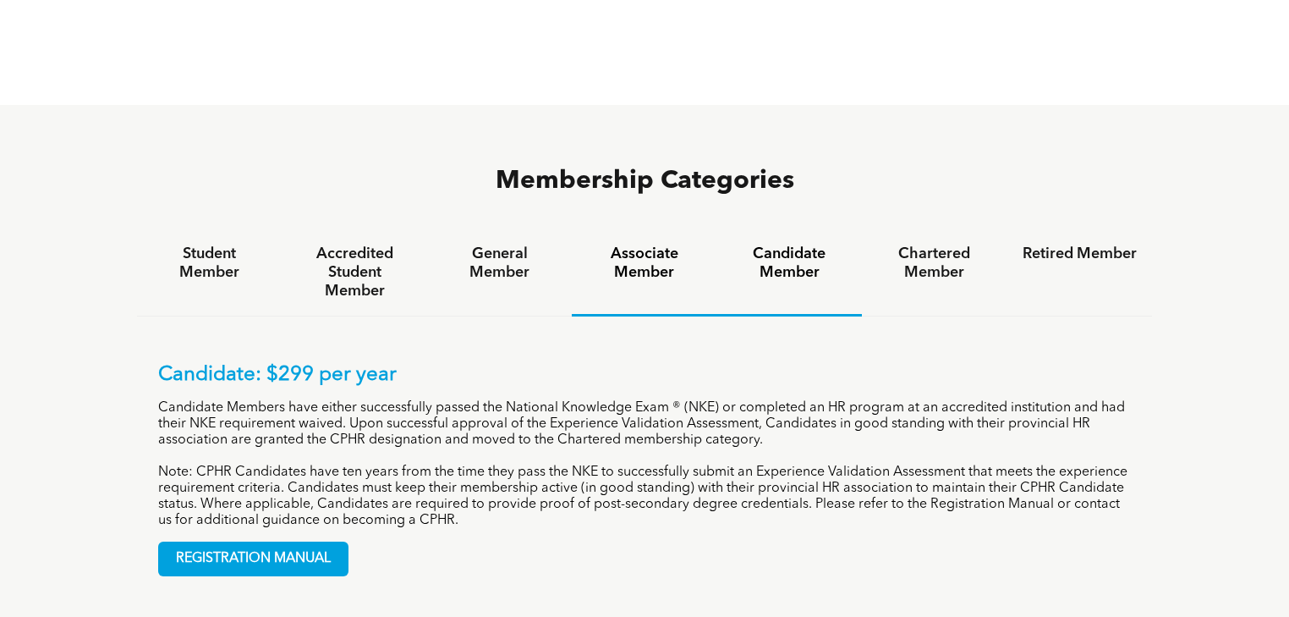
click at [618, 244] on h4 "Associate Member" at bounding box center [644, 262] width 114 height 37
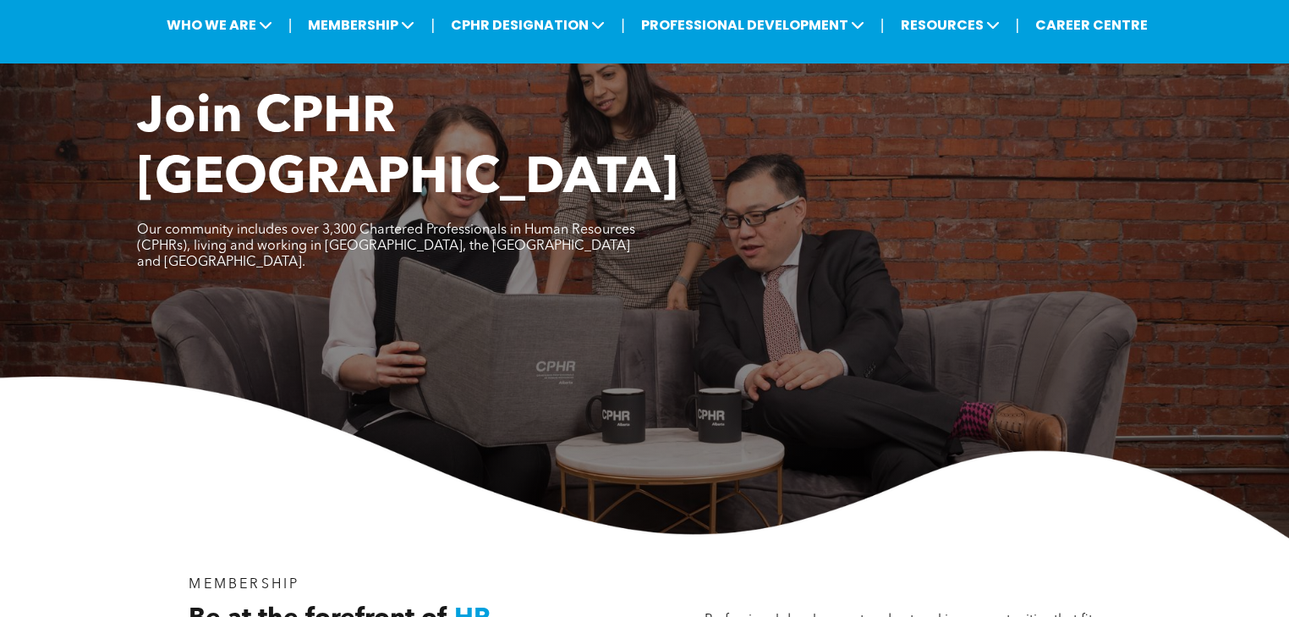
scroll to position [0, 0]
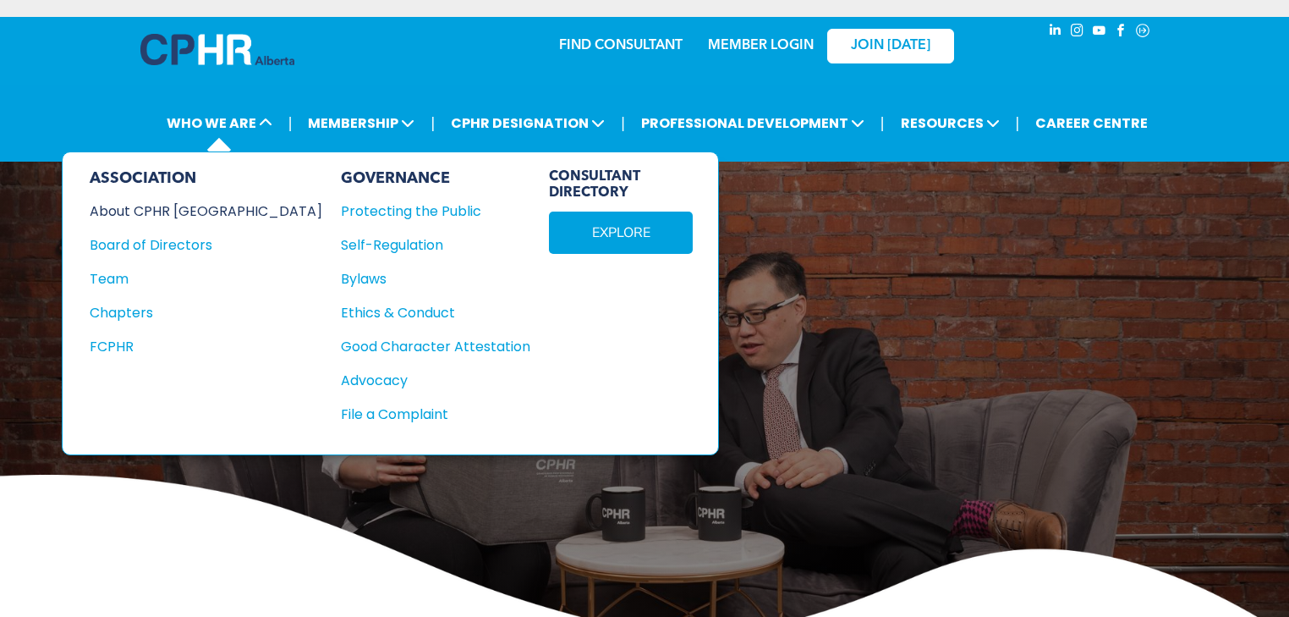
click at [201, 213] on div "About CPHR [GEOGRAPHIC_DATA]" at bounding box center [195, 210] width 210 height 21
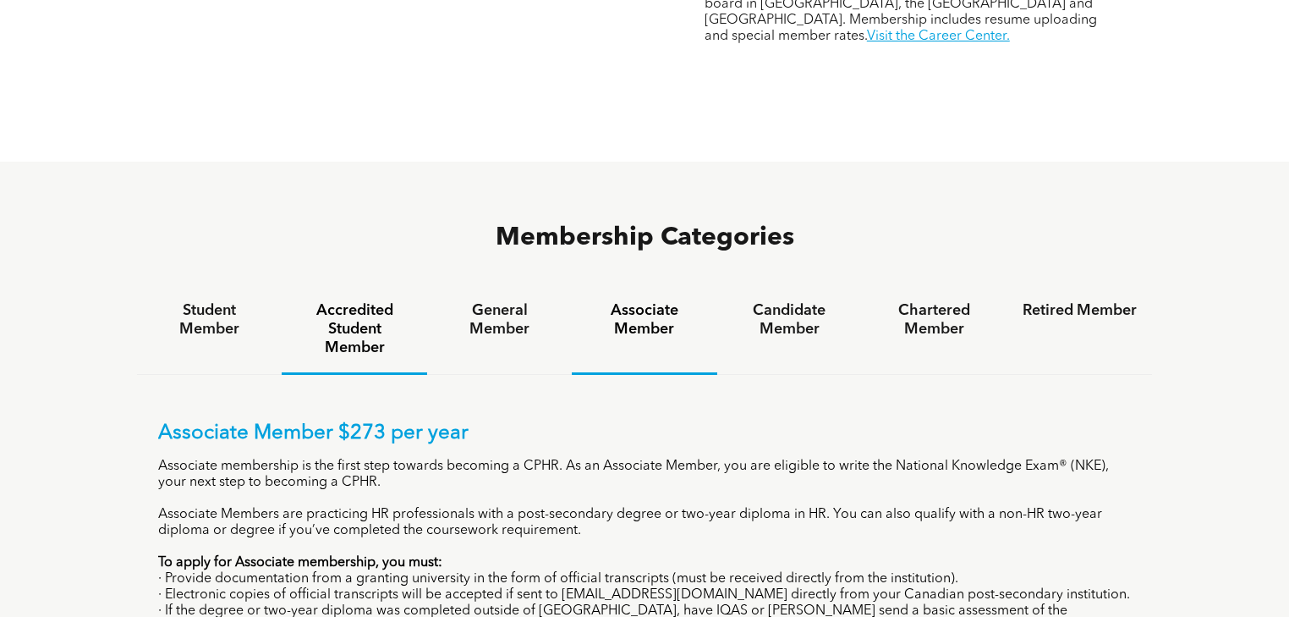
scroll to position [1015, 0]
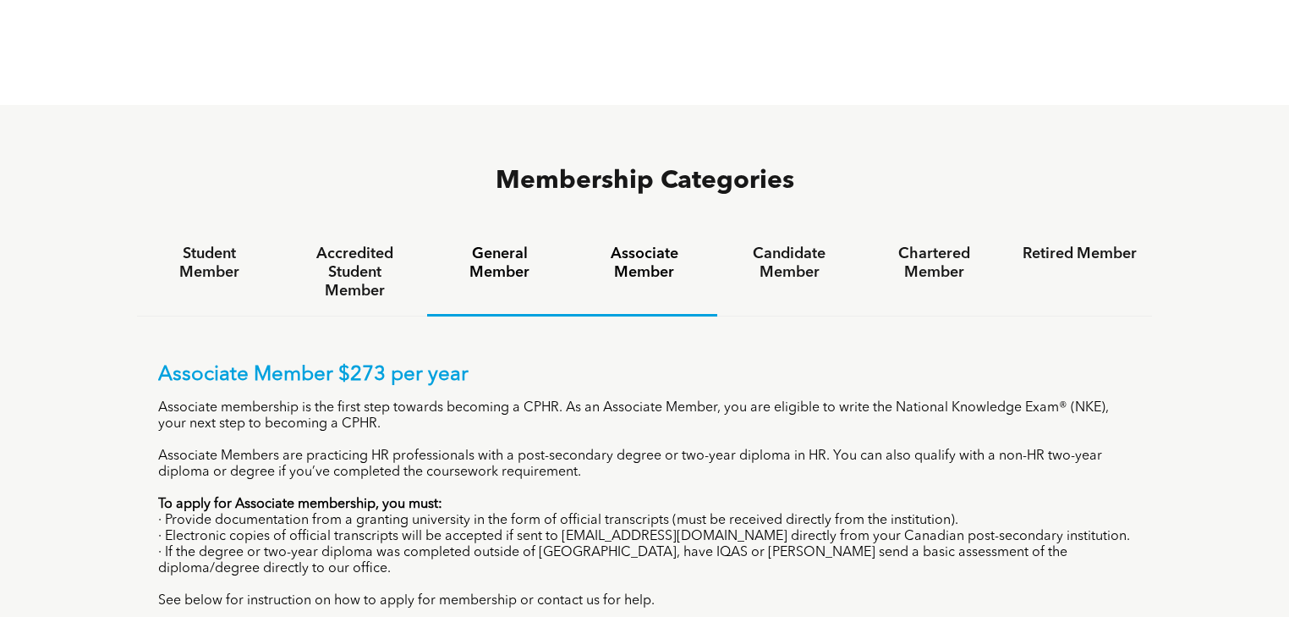
click at [515, 229] on div "General Member" at bounding box center [499, 272] width 145 height 87
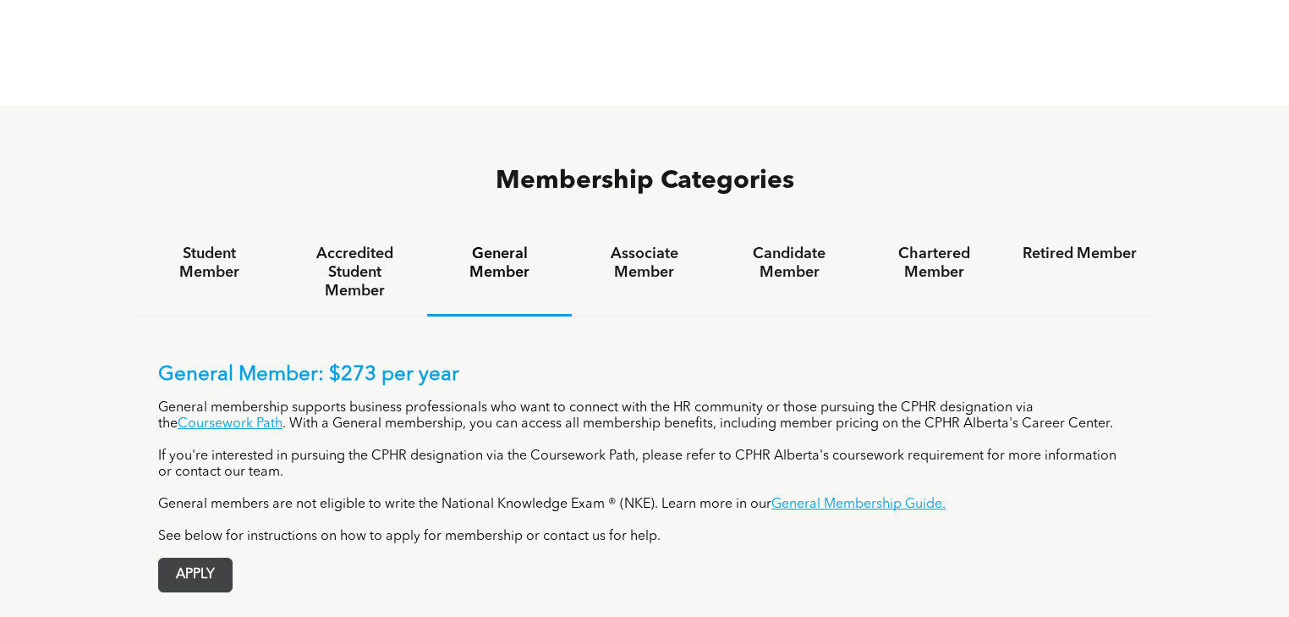
click at [206, 558] on span "APPLY" at bounding box center [195, 574] width 73 height 33
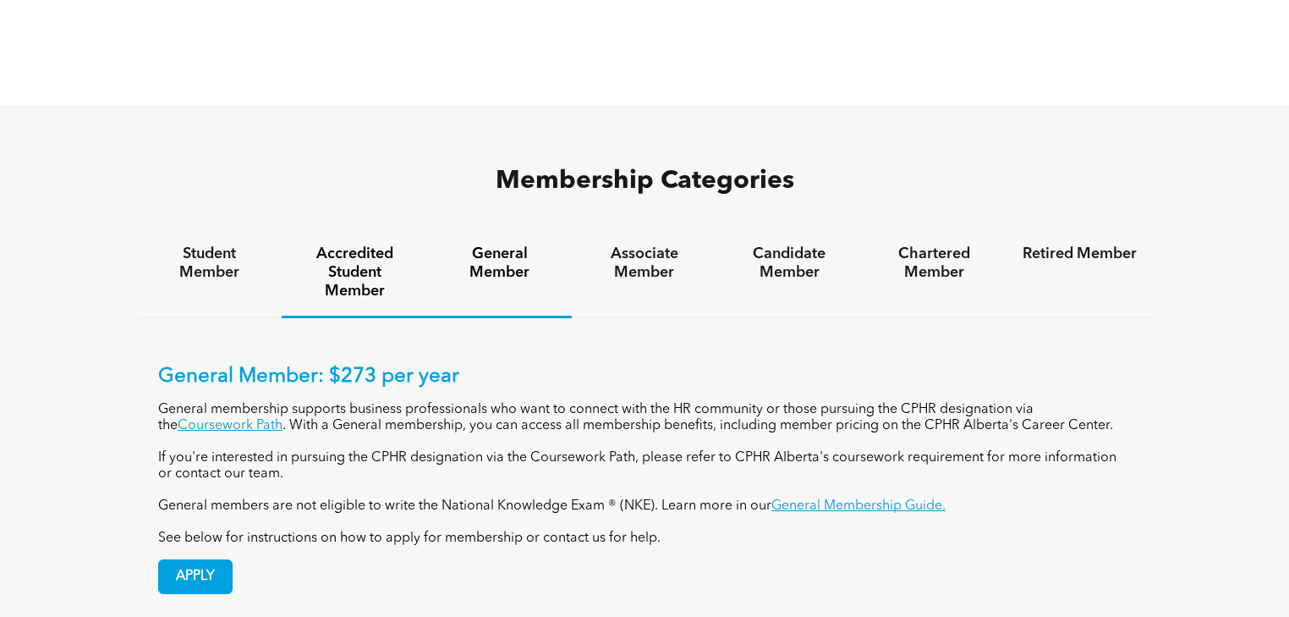
click at [357, 244] on h4 "Accredited Student Member" at bounding box center [354, 272] width 114 height 56
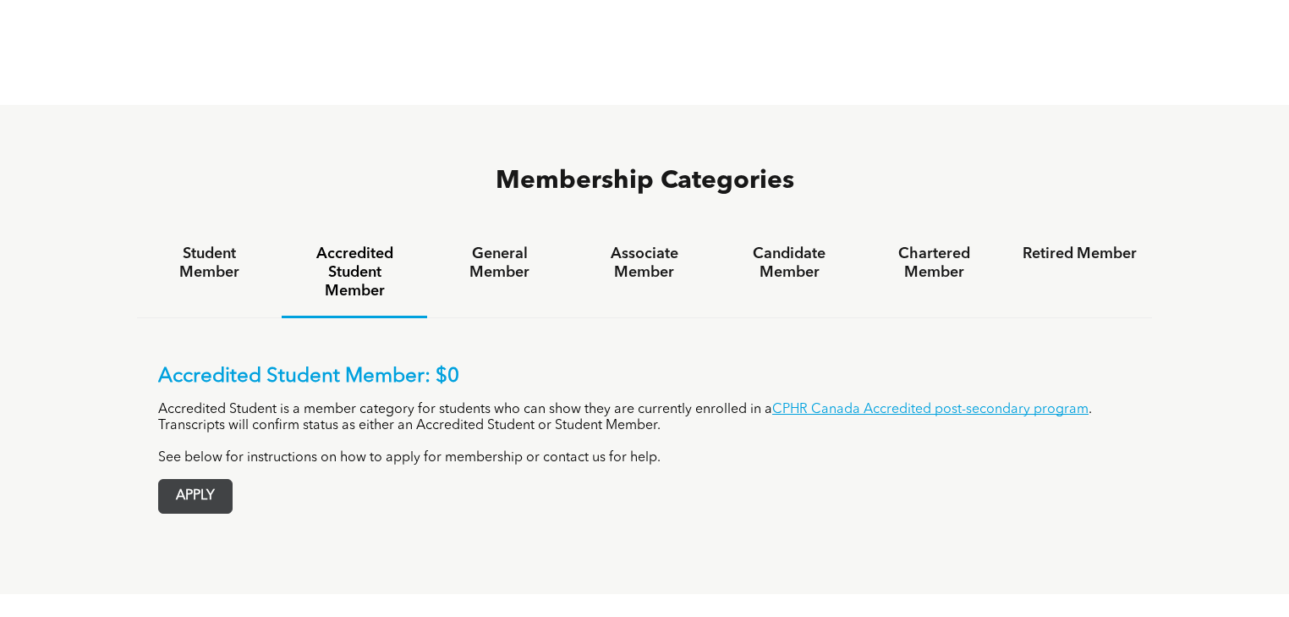
click at [206, 480] on span "APPLY" at bounding box center [195, 496] width 73 height 33
click at [184, 480] on span "APPLY" at bounding box center [195, 496] width 73 height 33
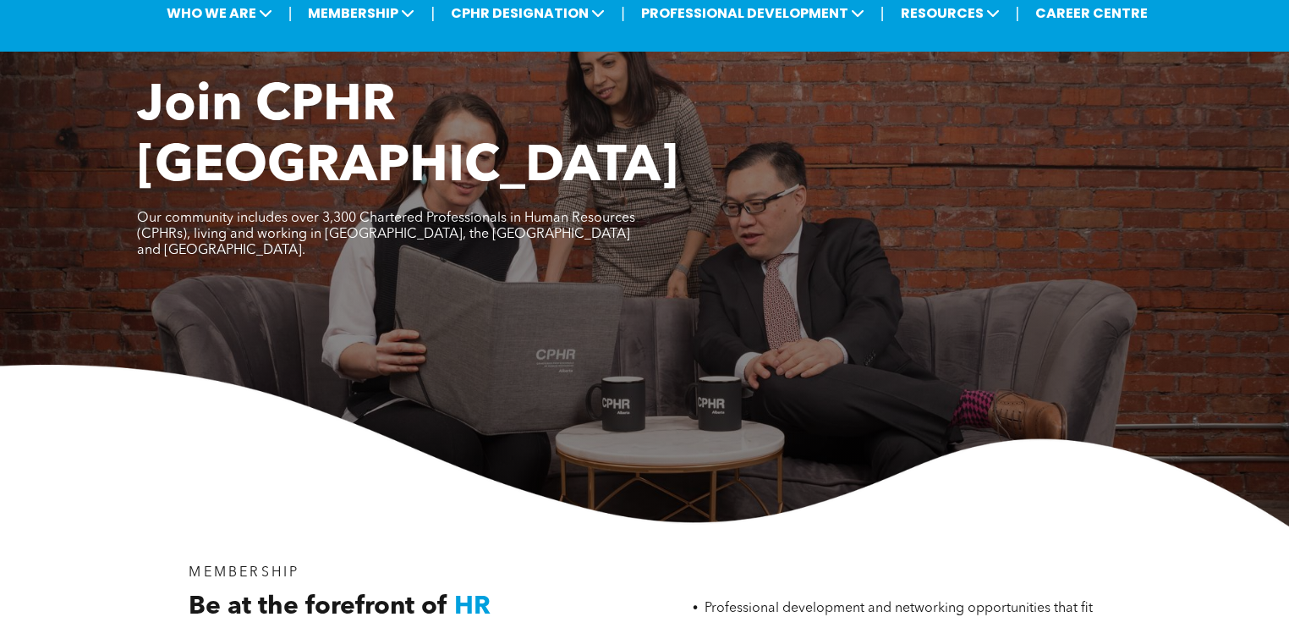
scroll to position [0, 0]
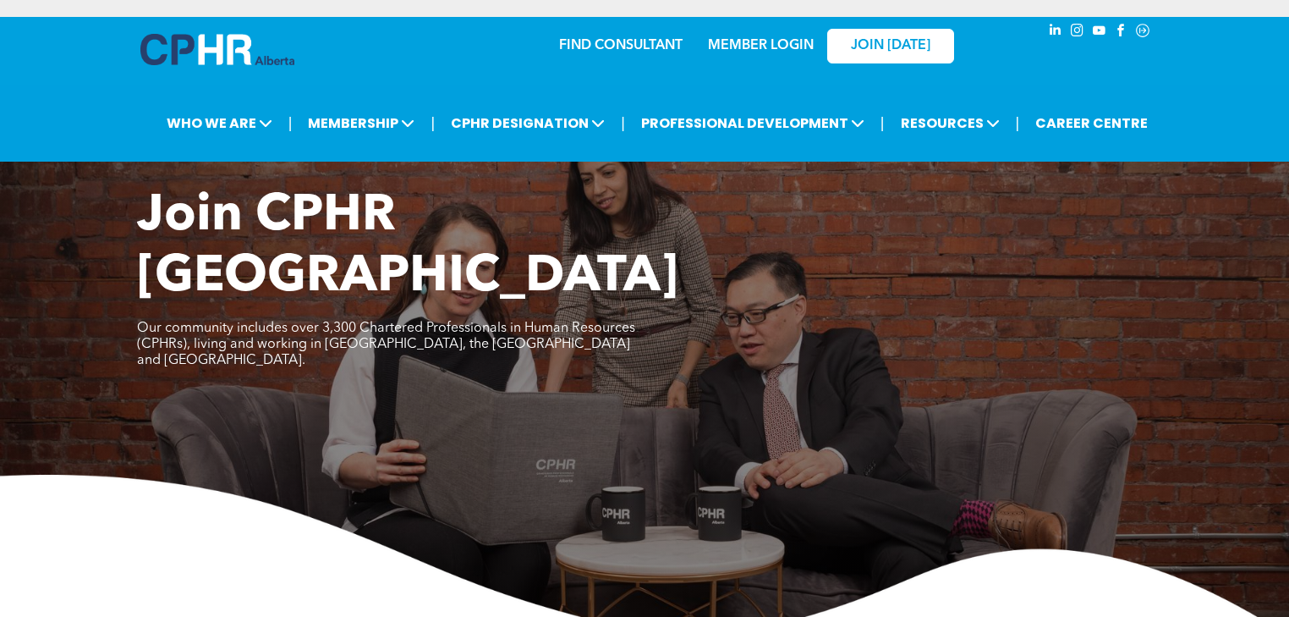
click at [793, 51] on link "MEMBER LOGIN" at bounding box center [761, 46] width 106 height 14
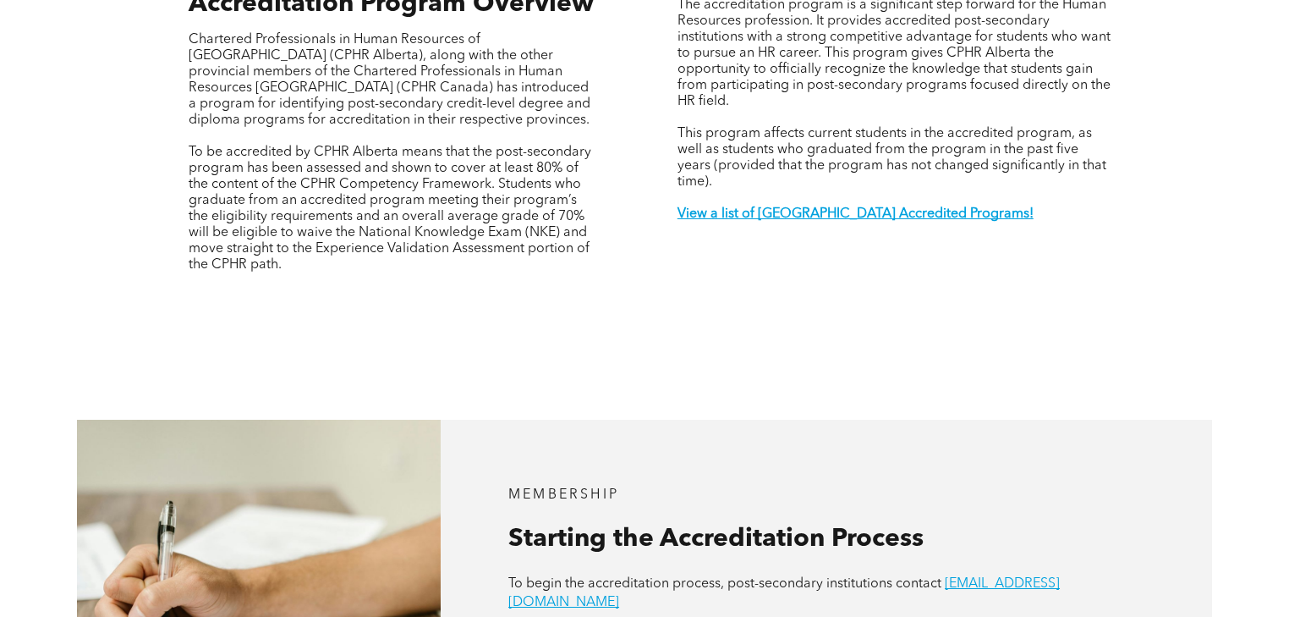
scroll to position [677, 0]
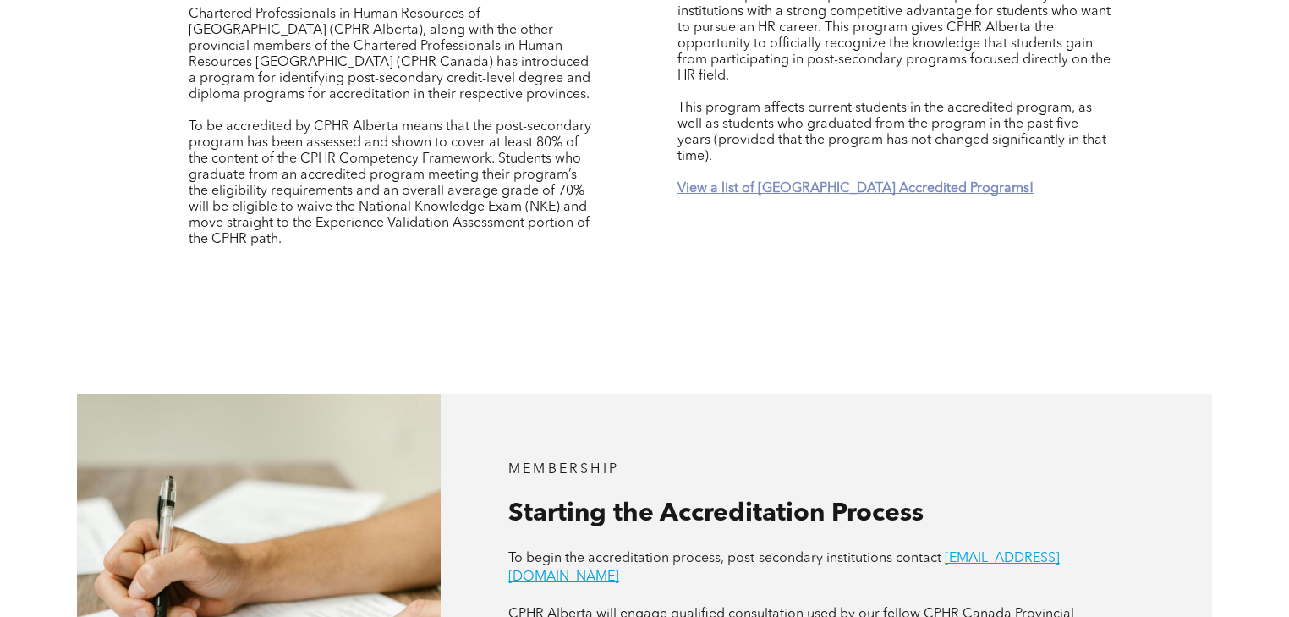
click at [806, 182] on strong "View a list of Alberta Accredited Programs!" at bounding box center [856, 189] width 356 height 14
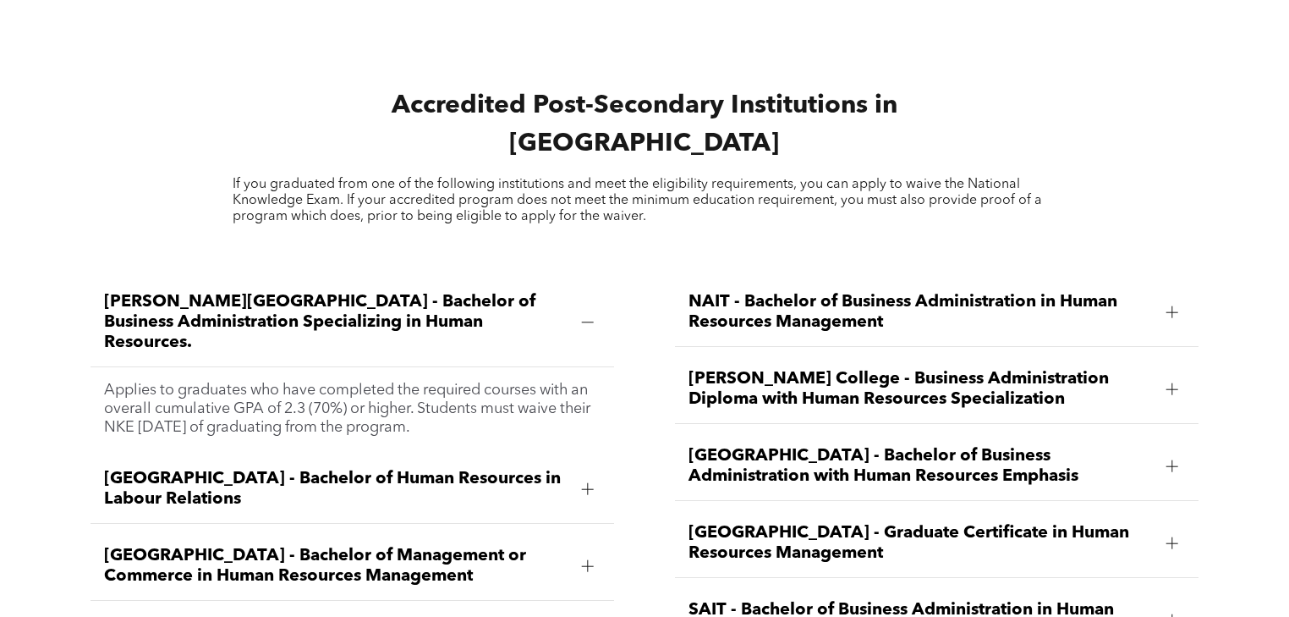
scroll to position [2241, 0]
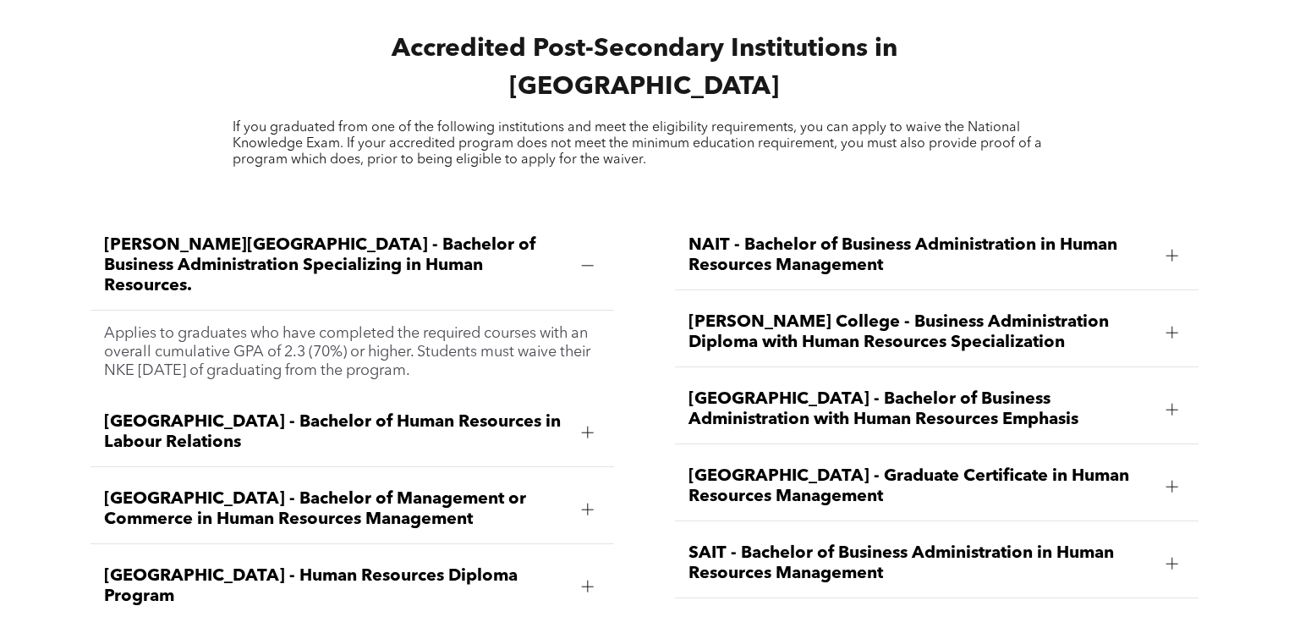
click at [579, 253] on div at bounding box center [587, 265] width 25 height 25
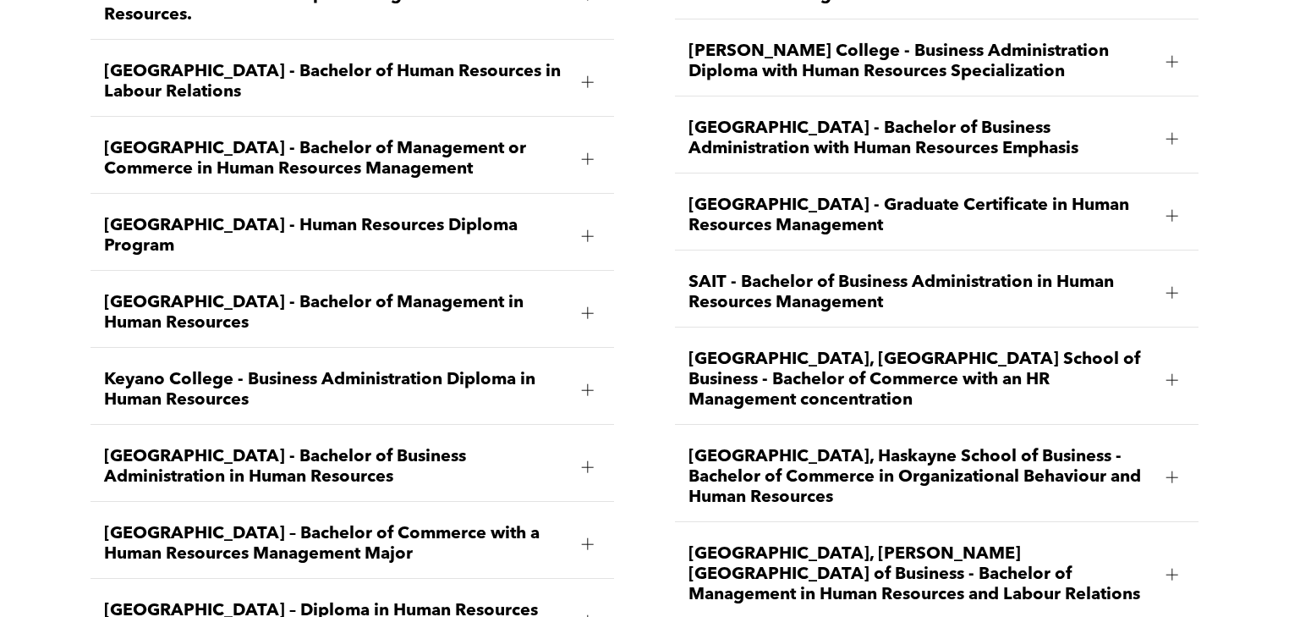
scroll to position [2579, 0]
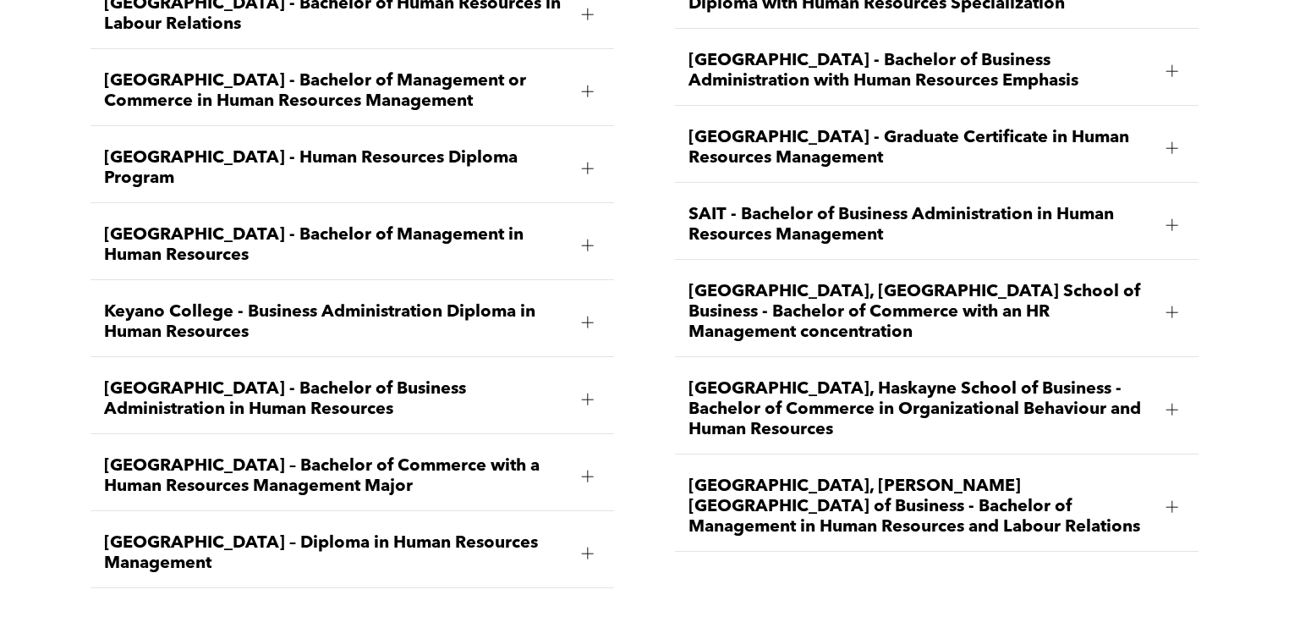
click at [869, 140] on div "Red Deer Polytechnic - Graduate Certificate in Human Resources Management" at bounding box center [936, 148] width 523 height 69
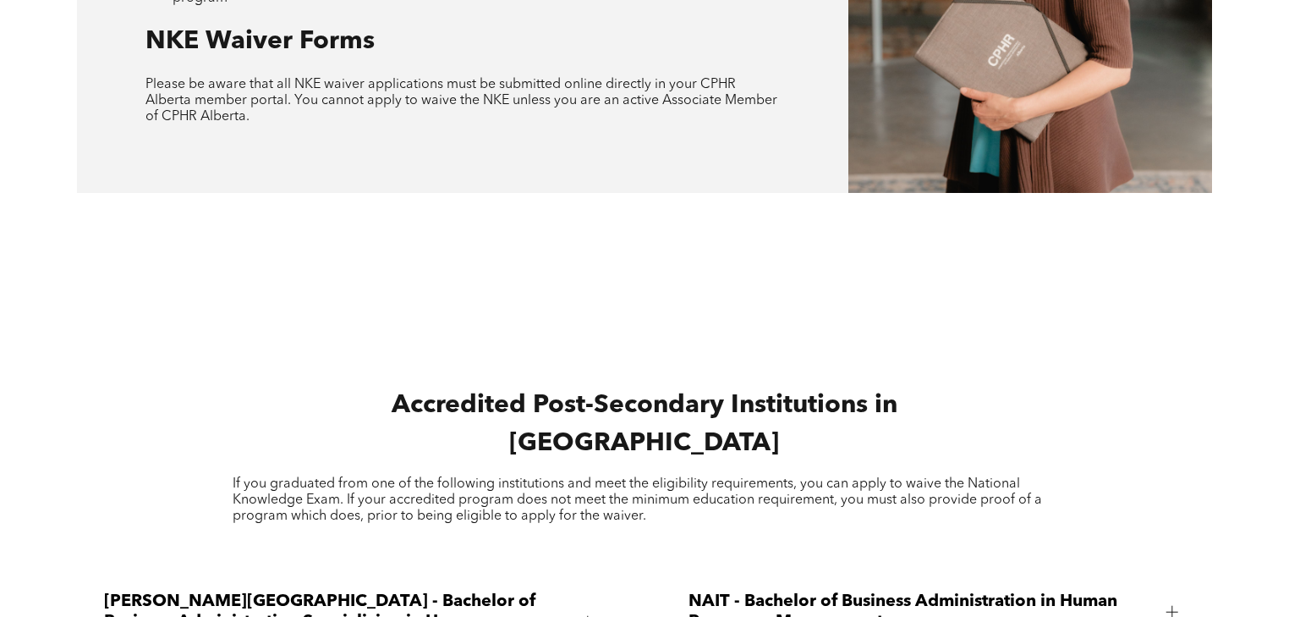
scroll to position [1564, 0]
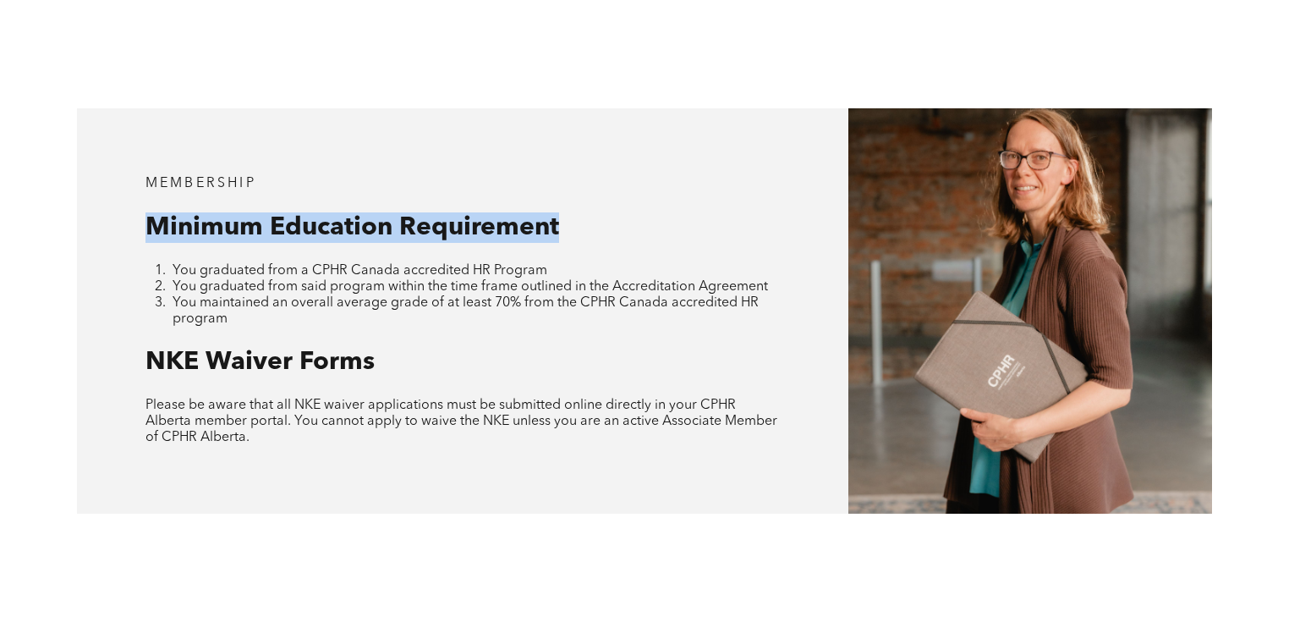
drag, startPoint x: 145, startPoint y: 199, endPoint x: 568, endPoint y: 204, distance: 423.8
click at [568, 212] on h3 "Minimum Education Requirement" at bounding box center [462, 227] width 635 height 30
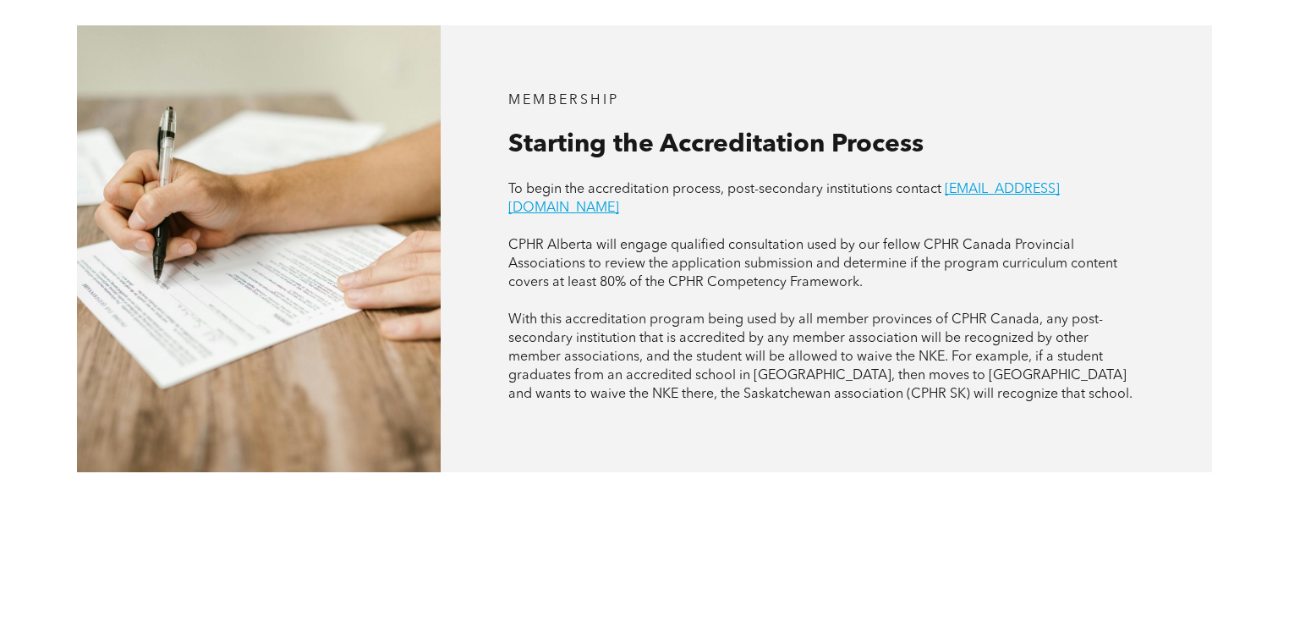
scroll to position [1023, 0]
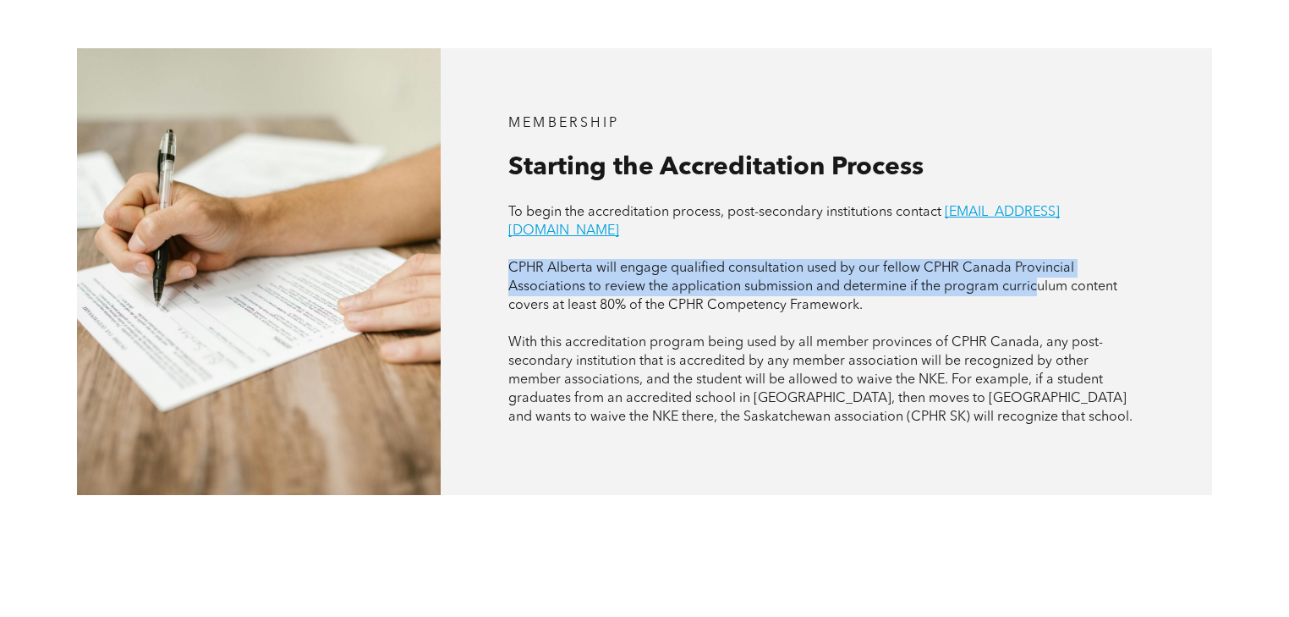
drag, startPoint x: 509, startPoint y: 232, endPoint x: 1039, endPoint y: 255, distance: 530.0
click at [1039, 261] on span "CPHR Alberta will engage qualified consultation used by our fellow CPHR Canada …" at bounding box center [812, 286] width 609 height 51
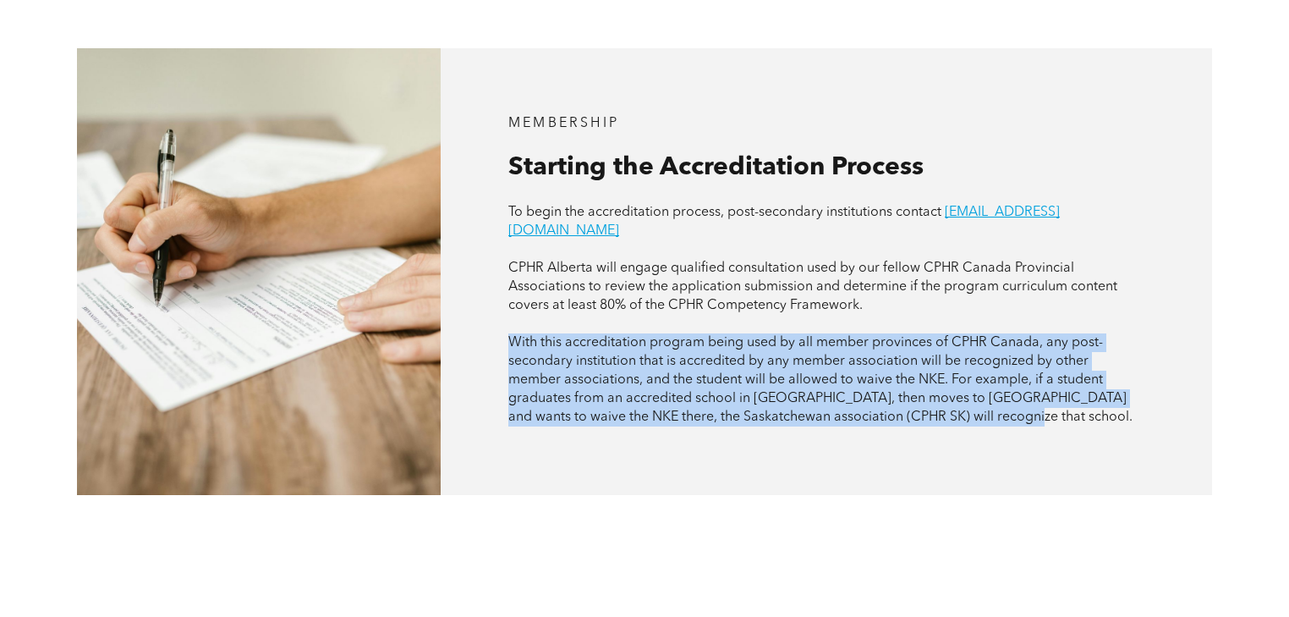
drag, startPoint x: 483, startPoint y: 316, endPoint x: 1023, endPoint y: 381, distance: 543.6
click at [1023, 381] on div "MEMBERSHIP Starting the Accreditation Process To begin the accreditation proces…" at bounding box center [826, 271] width 771 height 447
click at [1023, 381] on p "With this accreditation program being used by all member provinces of CPHR Cana…" at bounding box center [825, 379] width 635 height 93
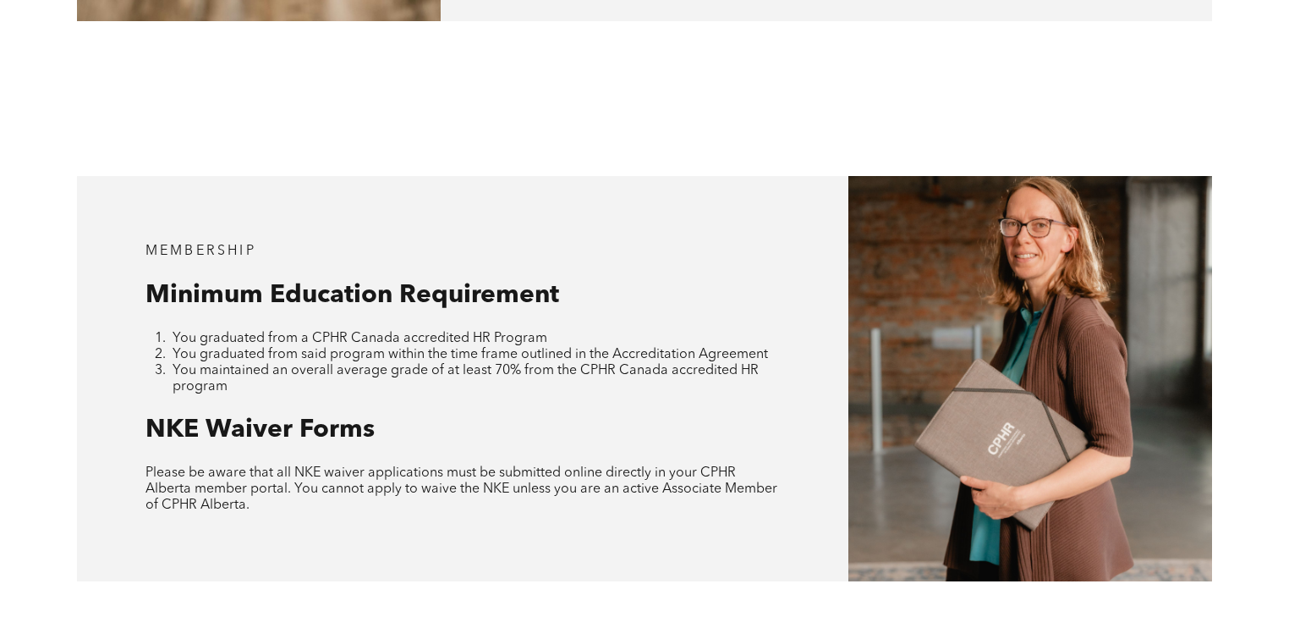
scroll to position [1564, 0]
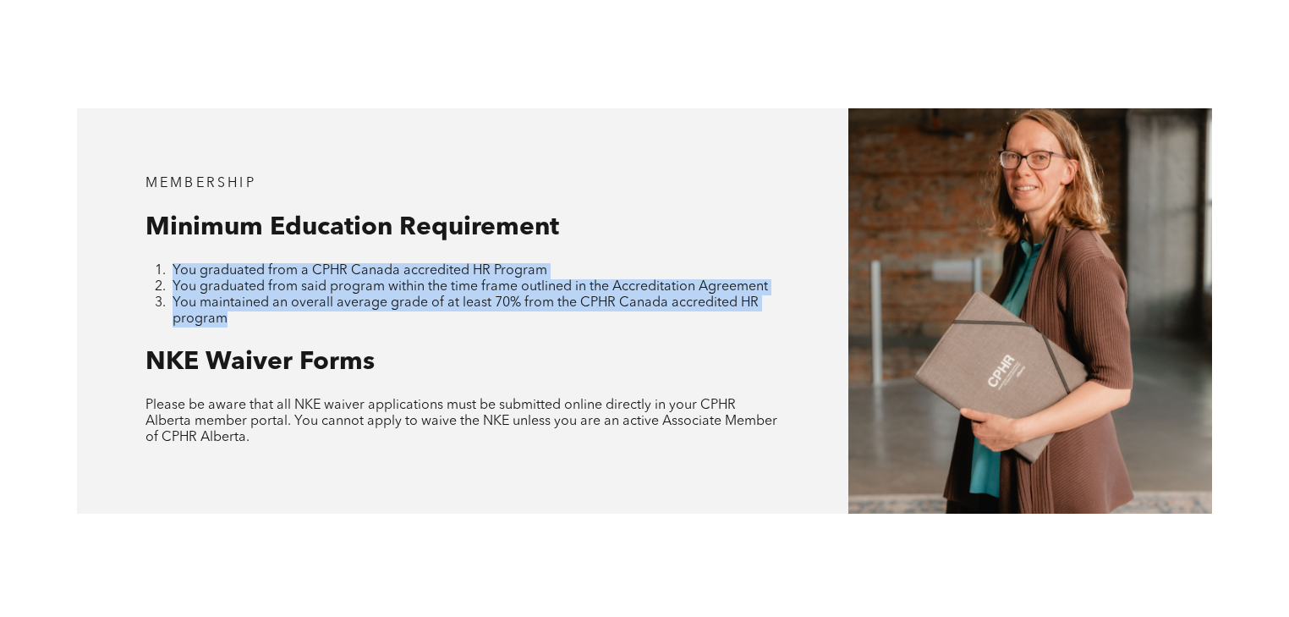
drag, startPoint x: 274, startPoint y: 239, endPoint x: 738, endPoint y: 293, distance: 467.5
click at [738, 293] on ol "You graduated from a CPHR Canada accredited HR Program You graduated from said …" at bounding box center [462, 295] width 635 height 64
click at [738, 295] on li "You maintained an overall average grade of at least 70% from the CPHR Canada ac…" at bounding box center [477, 311] width 608 height 32
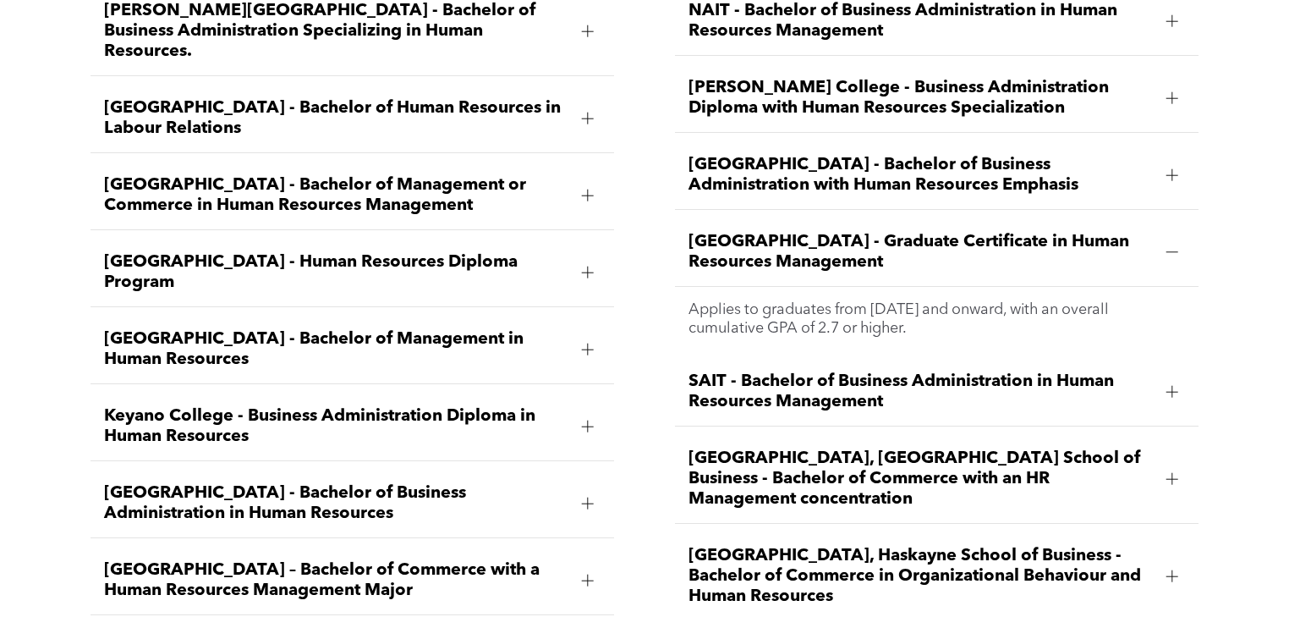
scroll to position [2438, 0]
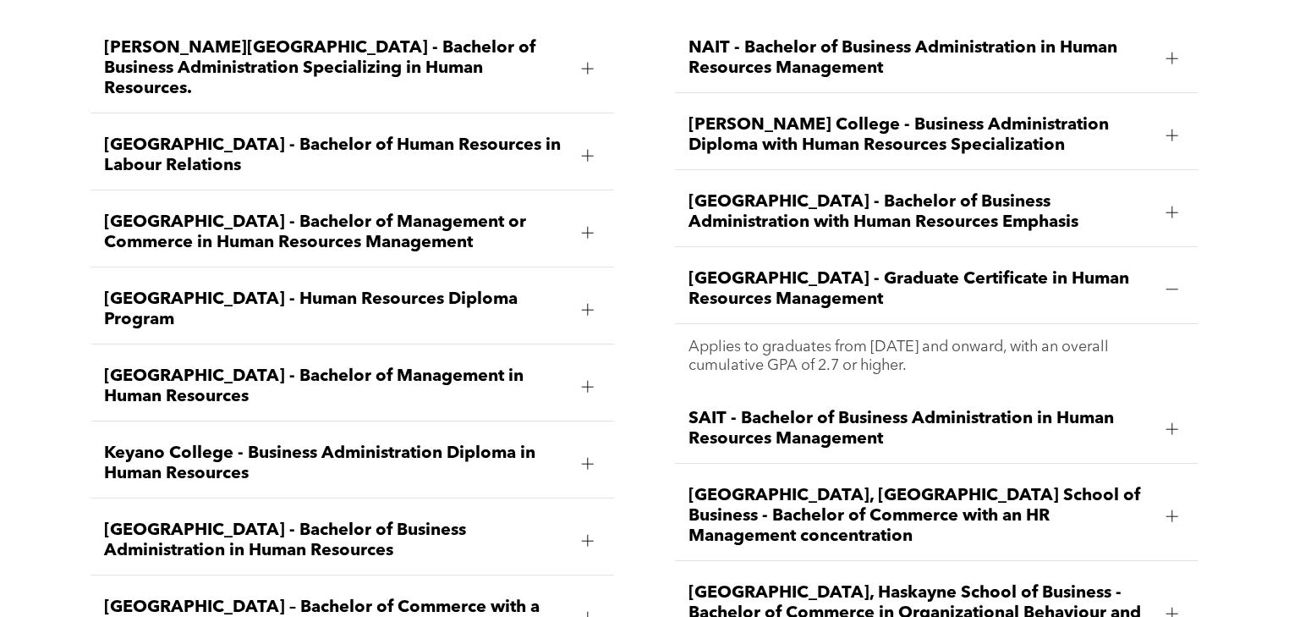
click at [1138, 269] on span "Red Deer Polytechnic - Graduate Certificate in Human Resources Management" at bounding box center [921, 289] width 464 height 41
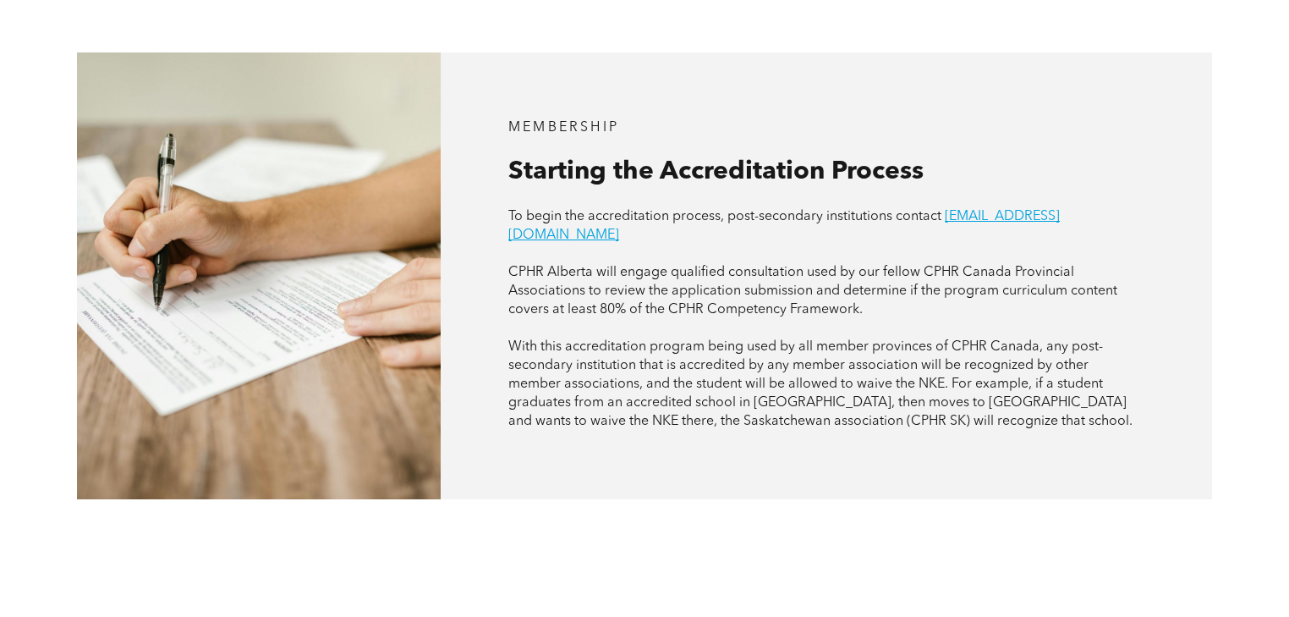
scroll to position [1017, 0]
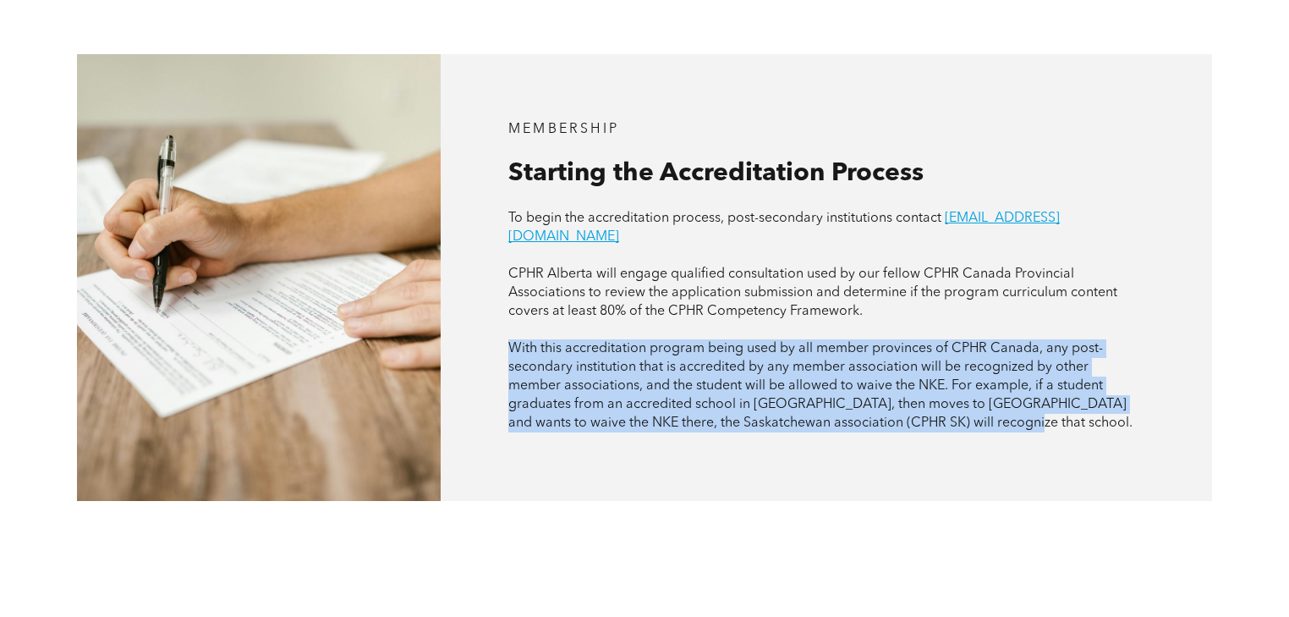
drag, startPoint x: 503, startPoint y: 311, endPoint x: 999, endPoint y: 390, distance: 501.9
click at [999, 390] on div "MEMBERSHIP Starting the Accreditation Process To begin the accreditation proces…" at bounding box center [826, 277] width 771 height 447
click at [999, 390] on p "With this accreditation program being used by all member provinces of CPHR Cana…" at bounding box center [825, 385] width 635 height 93
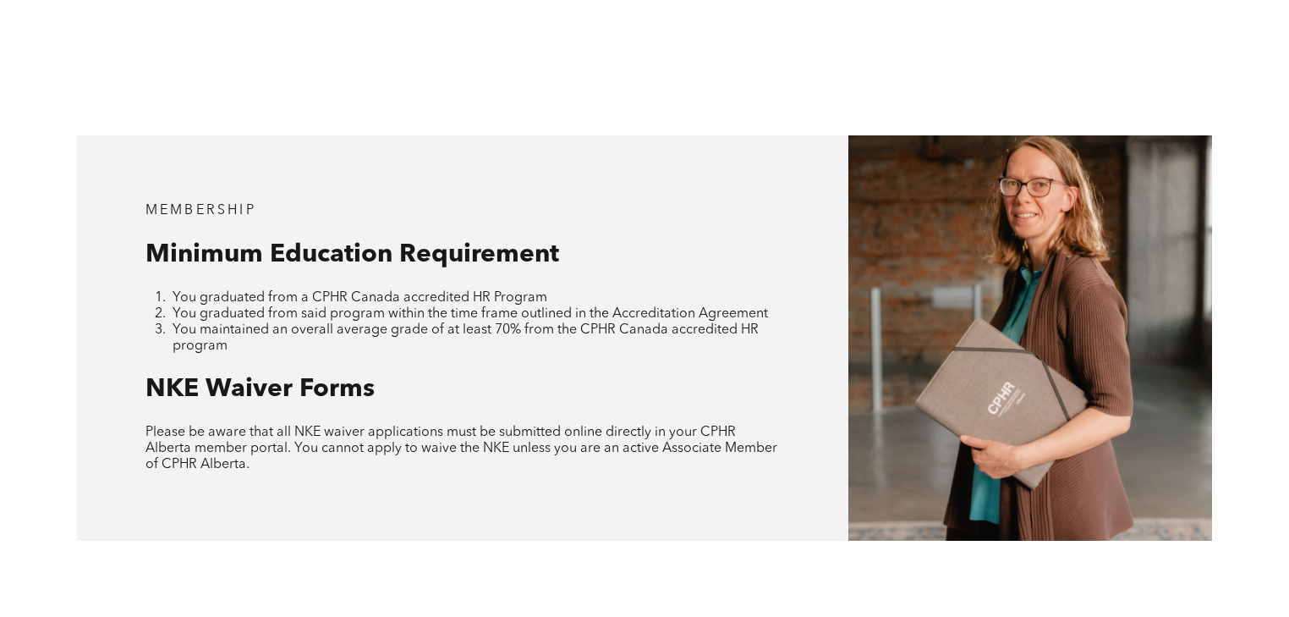
scroll to position [1558, 0]
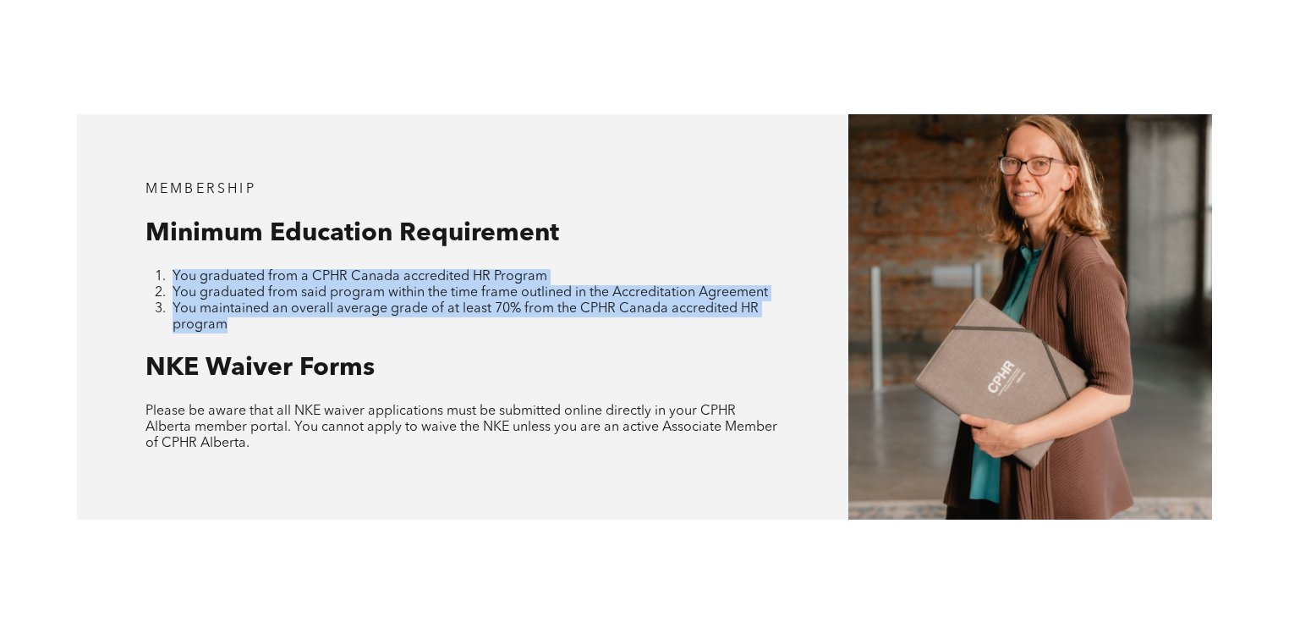
drag, startPoint x: 154, startPoint y: 239, endPoint x: 788, endPoint y: 304, distance: 636.8
click at [788, 304] on div "MEMBERSHIP Minimum Education Requirement You graduated from a CPHR Canada accre…" at bounding box center [462, 316] width 771 height 405
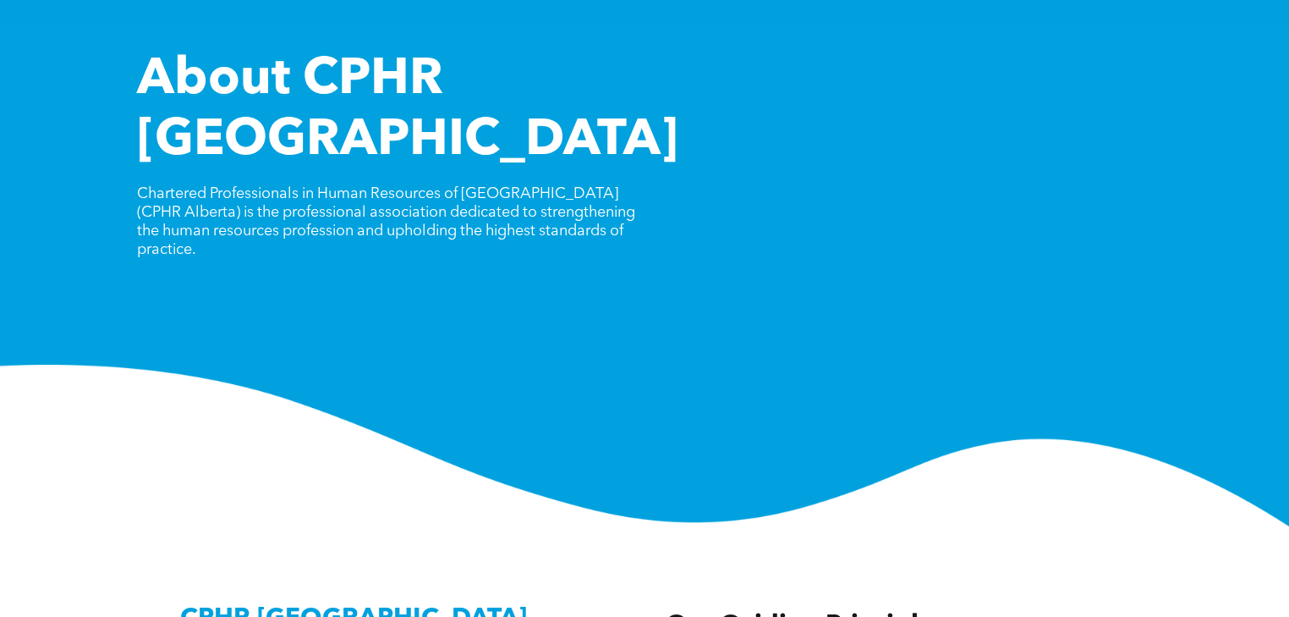
scroll to position [135, 0]
